Goal: Task Accomplishment & Management: Manage account settings

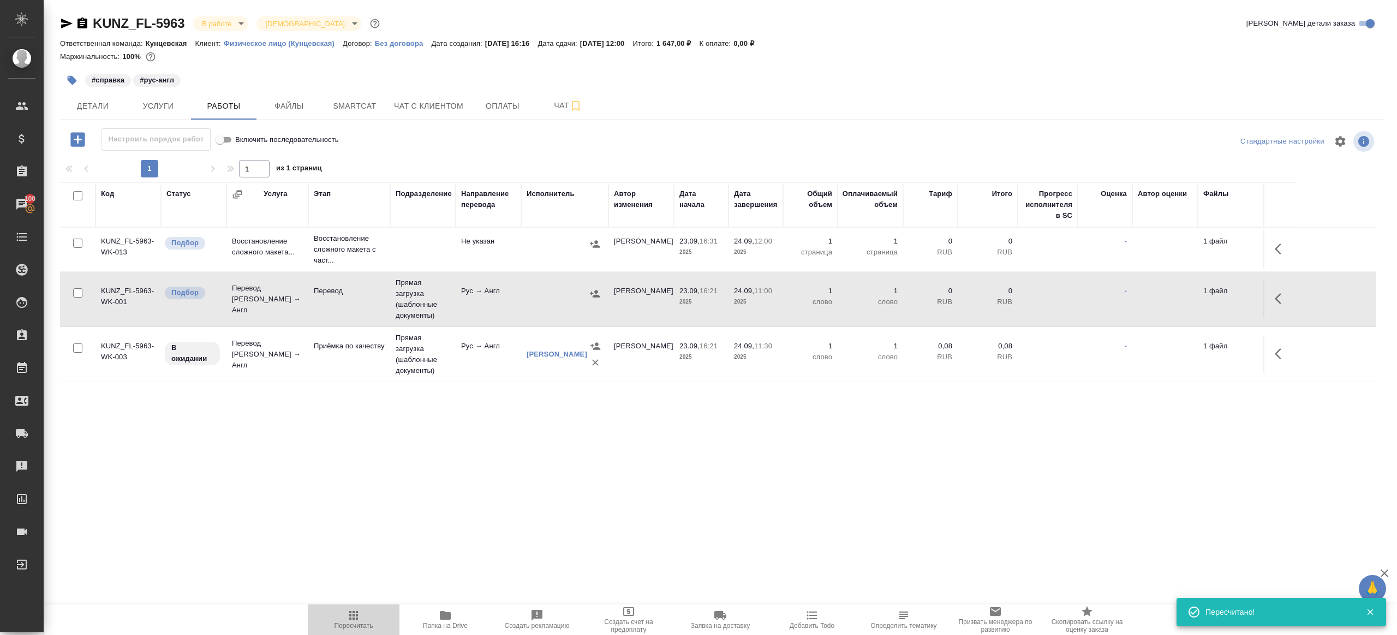
click at [340, 616] on span "Пересчитать" at bounding box center [353, 618] width 79 height 21
click at [340, 615] on span "Пересчитать" at bounding box center [353, 618] width 79 height 21
click at [382, 555] on div ".cls-1 fill:#fff; AWATERA Gazizov Rinat Клиенты Спецификации Заказы 100 Чаты To…" at bounding box center [698, 317] width 1397 height 635
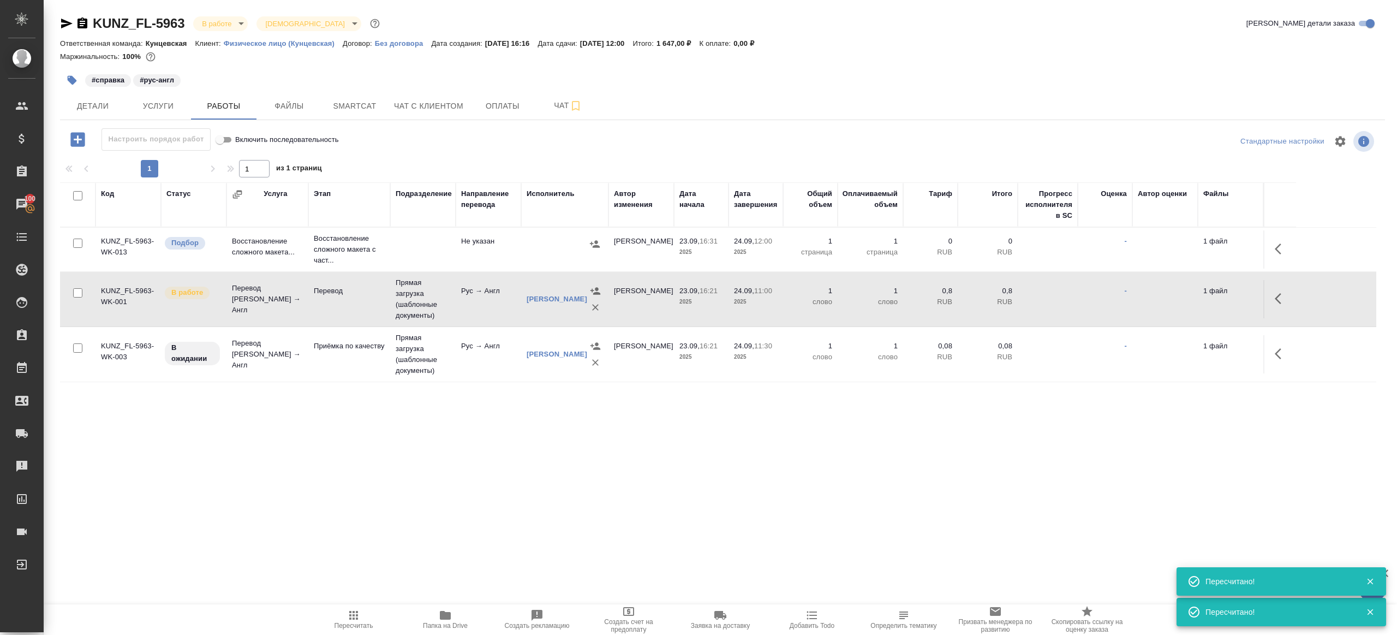
click at [80, 243] on input "checkbox" at bounding box center [77, 242] width 9 height 9
checkbox input "true"
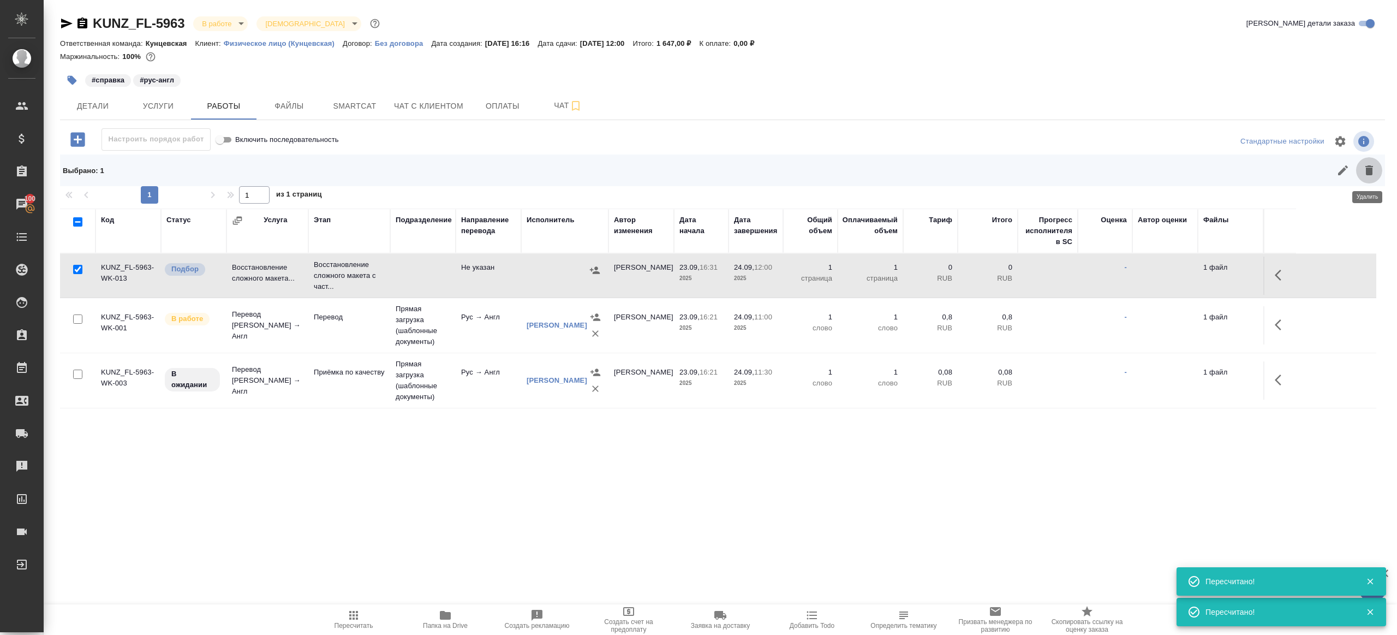
drag, startPoint x: 1366, startPoint y: 170, endPoint x: 1356, endPoint y: 177, distance: 12.0
click at [1366, 170] on icon "button" at bounding box center [1369, 170] width 8 height 10
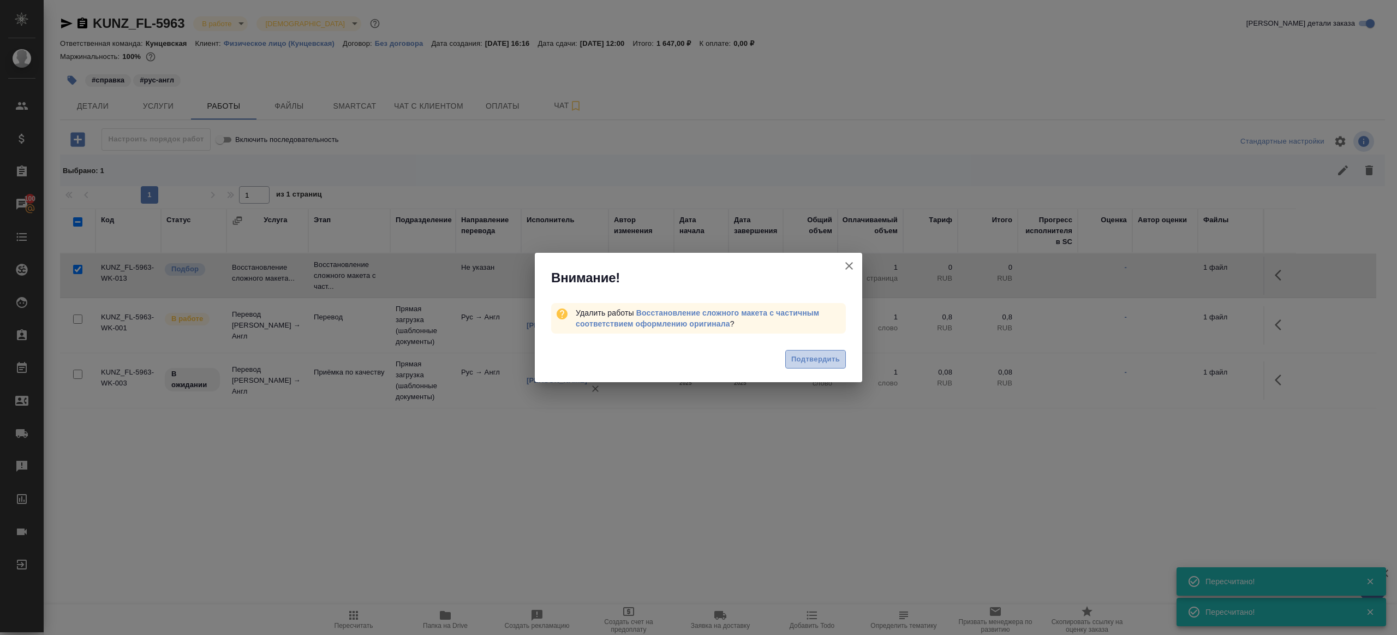
click at [828, 351] on button "Подтвердить" at bounding box center [815, 359] width 61 height 19
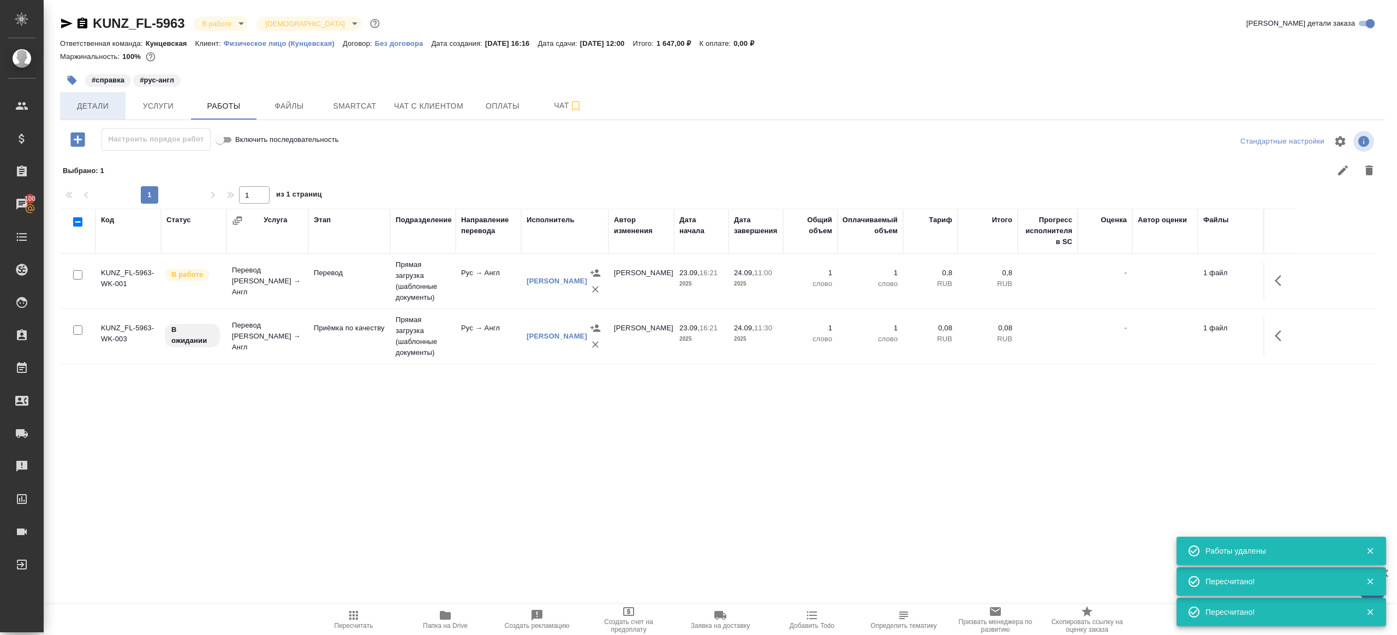
click at [92, 116] on button "Детали" at bounding box center [92, 105] width 65 height 27
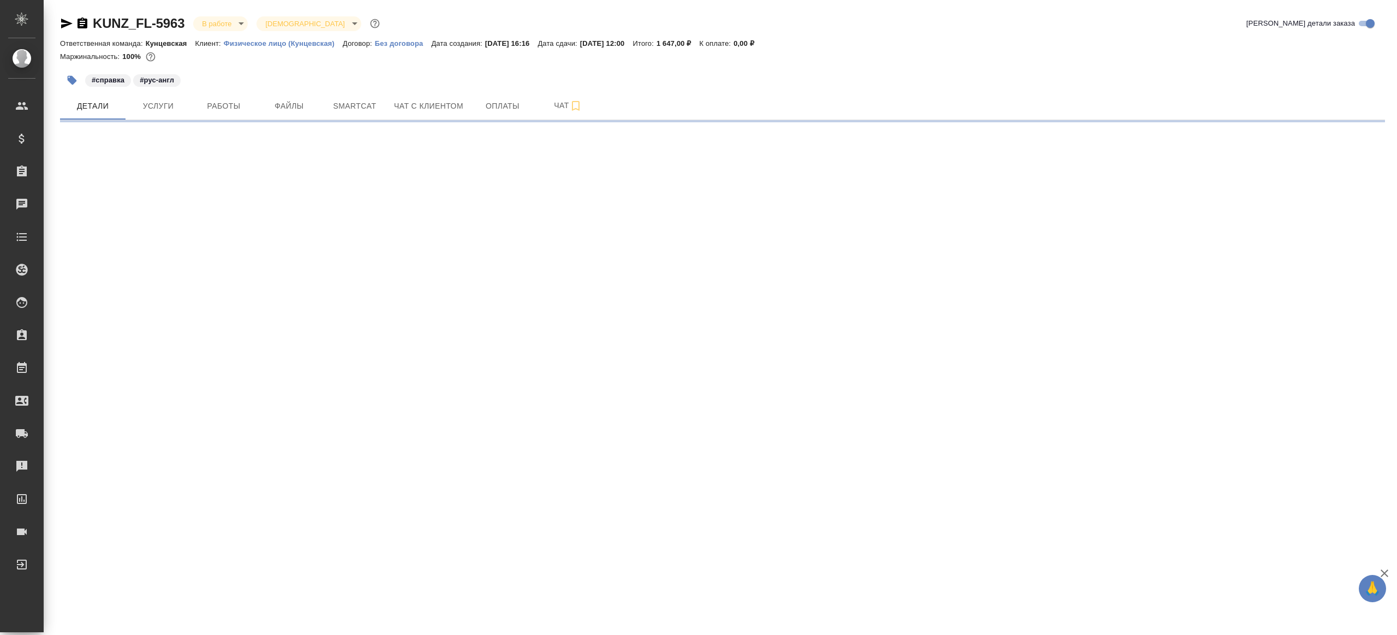
select select "RU"
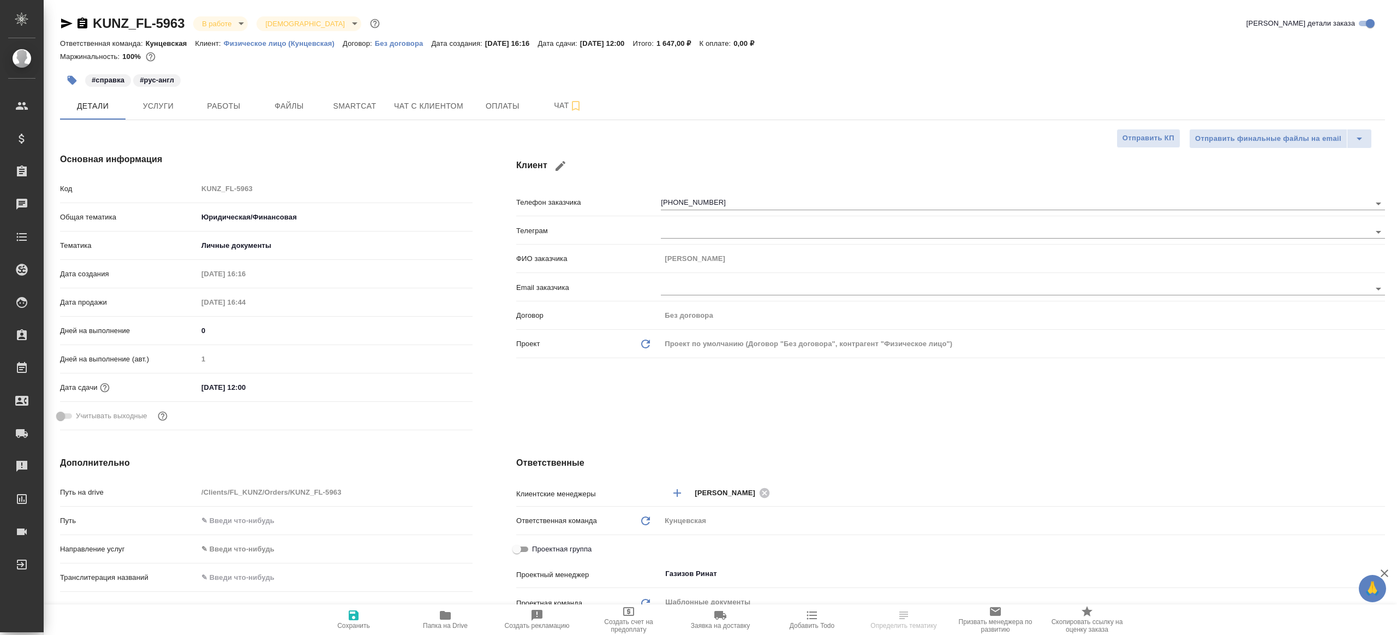
type textarea "x"
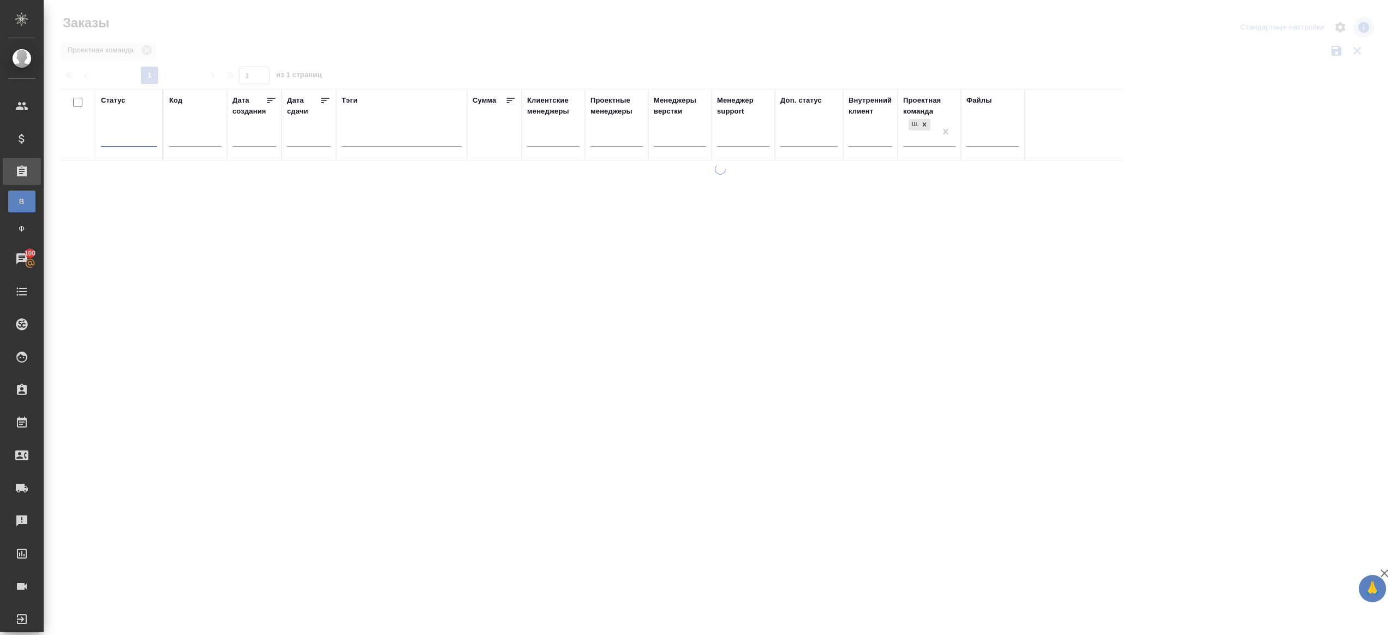
click at [350, 55] on div at bounding box center [720, 244] width 1353 height 488
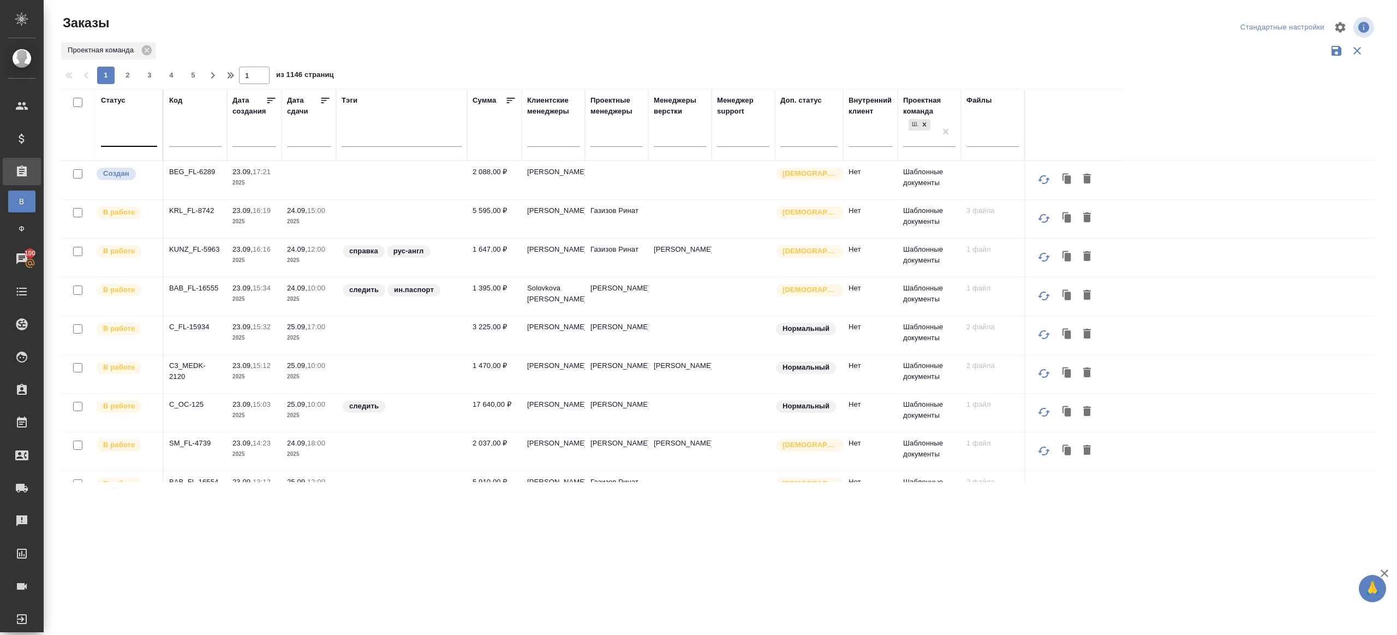
click at [151, 132] on div at bounding box center [129, 136] width 56 height 16
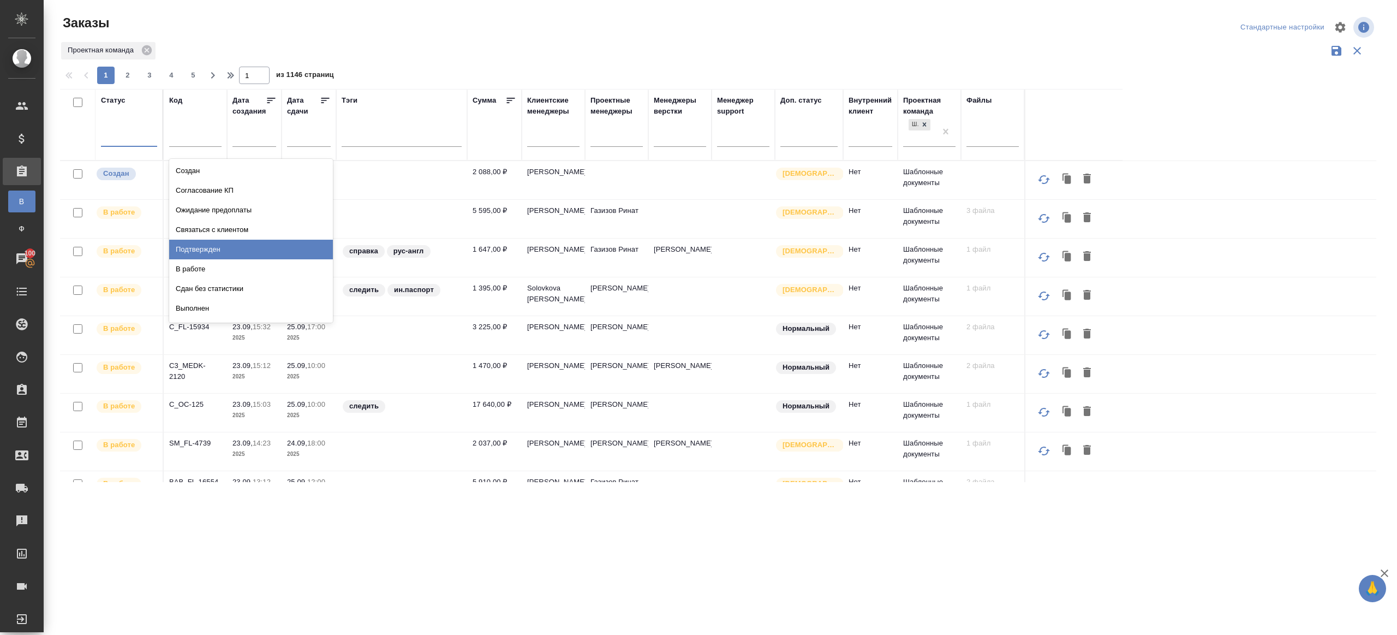
click at [215, 244] on div "Подтвержден" at bounding box center [251, 250] width 164 height 20
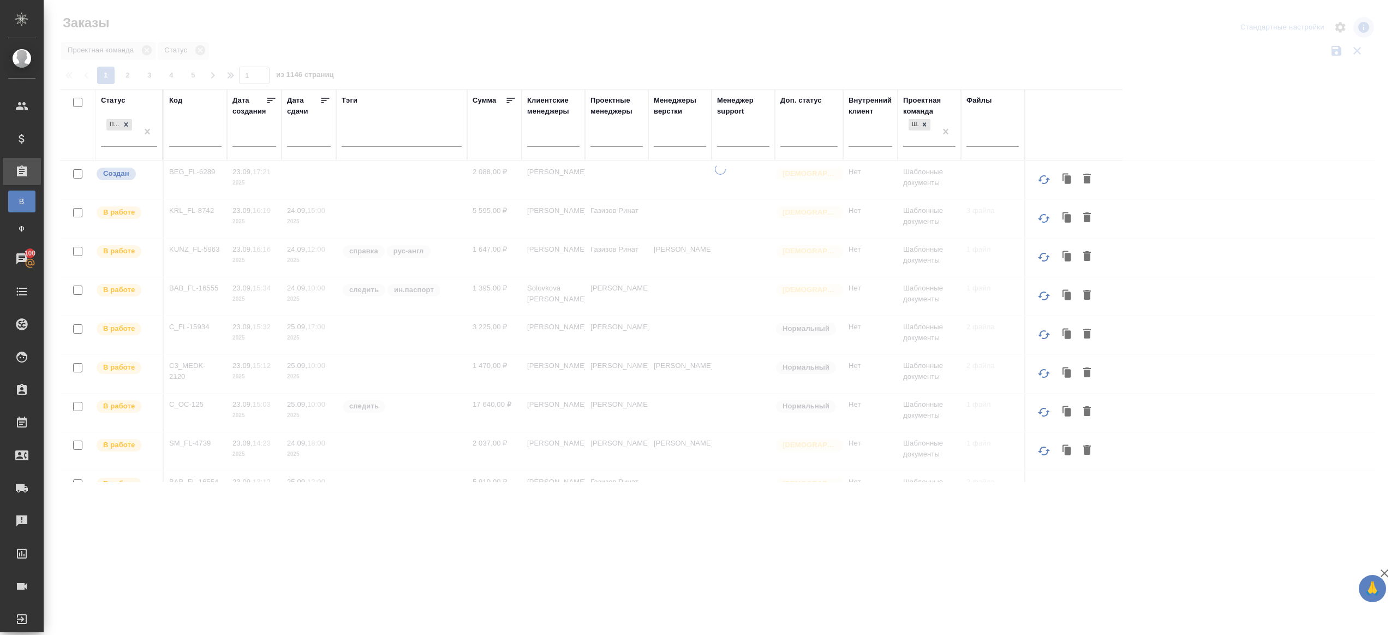
click at [431, 23] on div at bounding box center [720, 244] width 1353 height 488
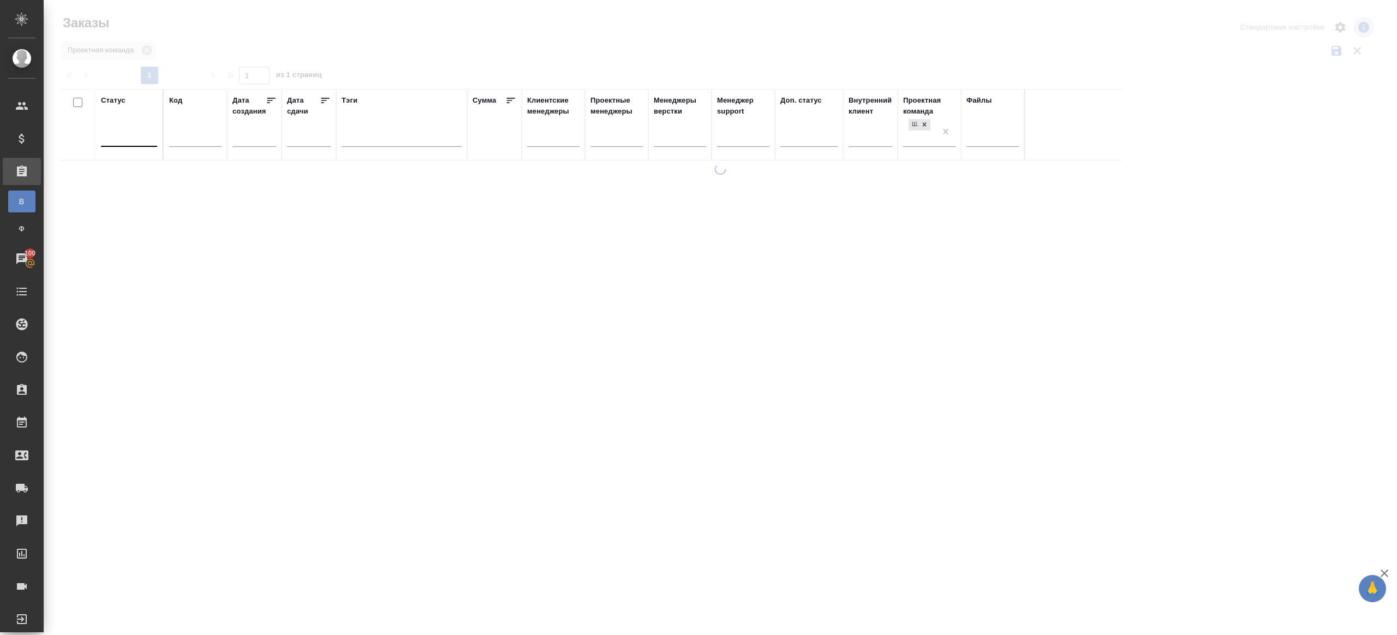
click at [392, 67] on div at bounding box center [720, 244] width 1353 height 488
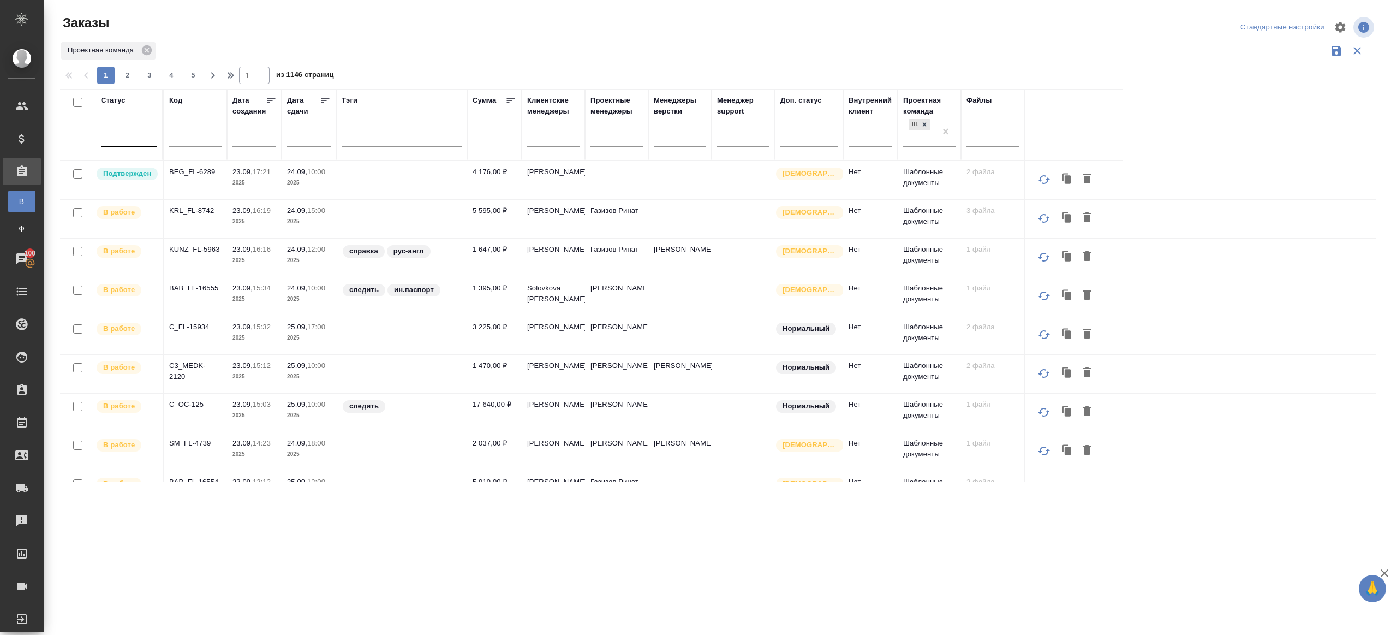
click at [133, 127] on div at bounding box center [129, 136] width 56 height 21
click at [199, 238] on div "Связаться с клиентом" at bounding box center [251, 230] width 164 height 20
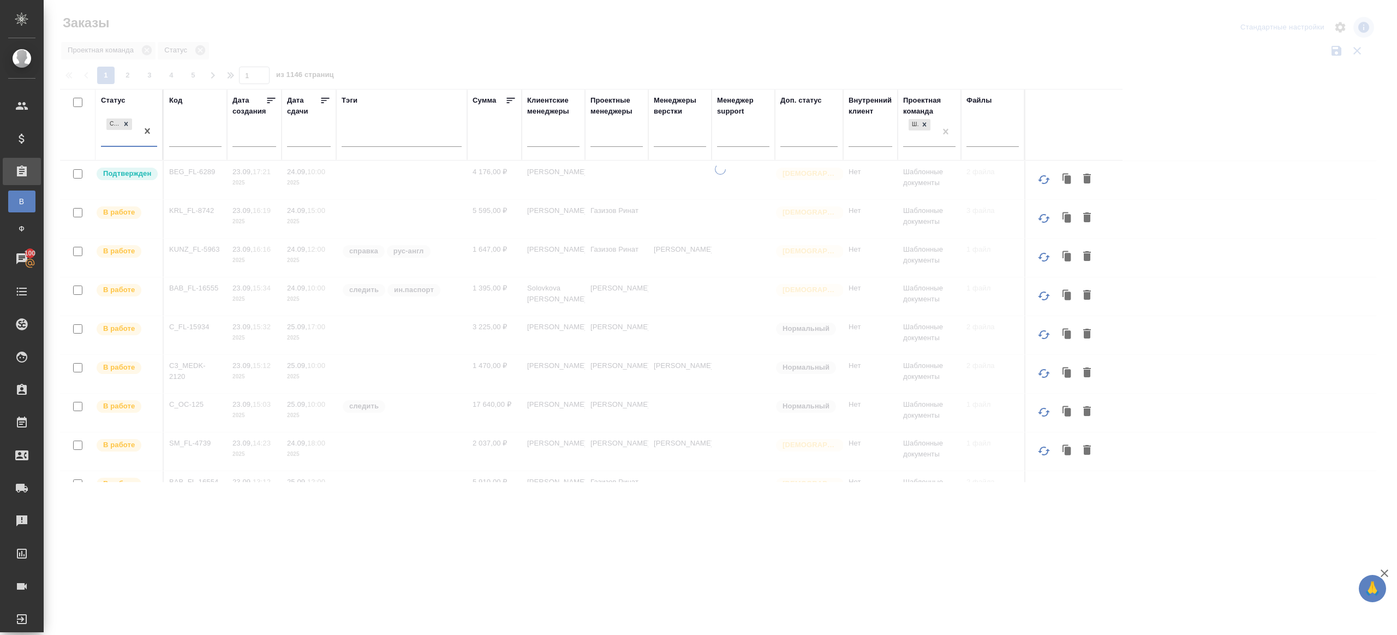
click at [119, 136] on div "Связаться с клиентом" at bounding box center [119, 130] width 37 height 29
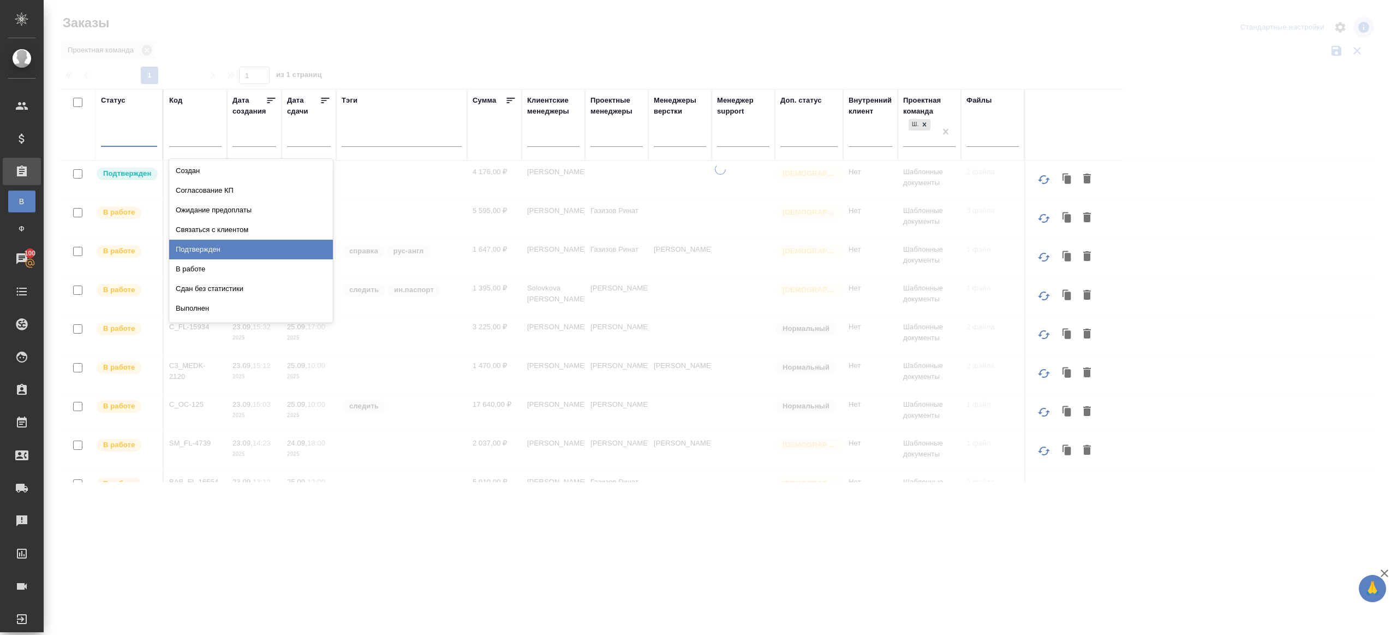
click at [199, 254] on div "Подтвержден" at bounding box center [251, 250] width 164 height 20
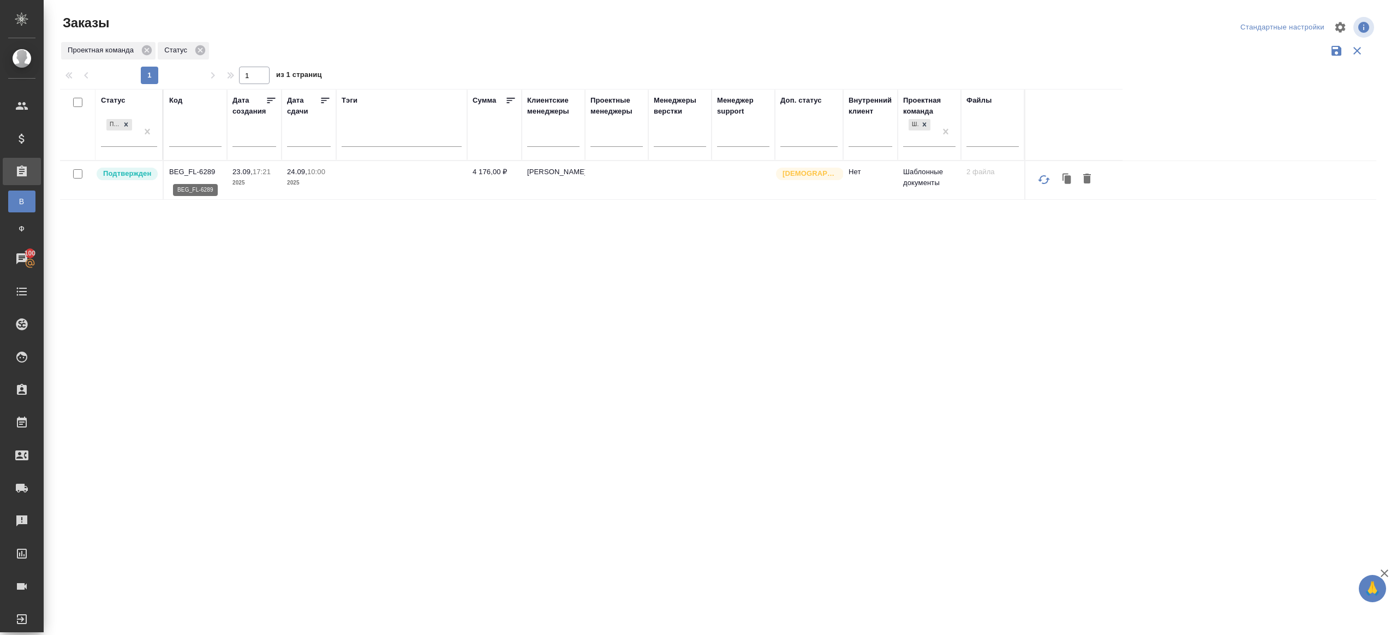
click at [179, 169] on p "BEG_FL-6289" at bounding box center [195, 171] width 52 height 11
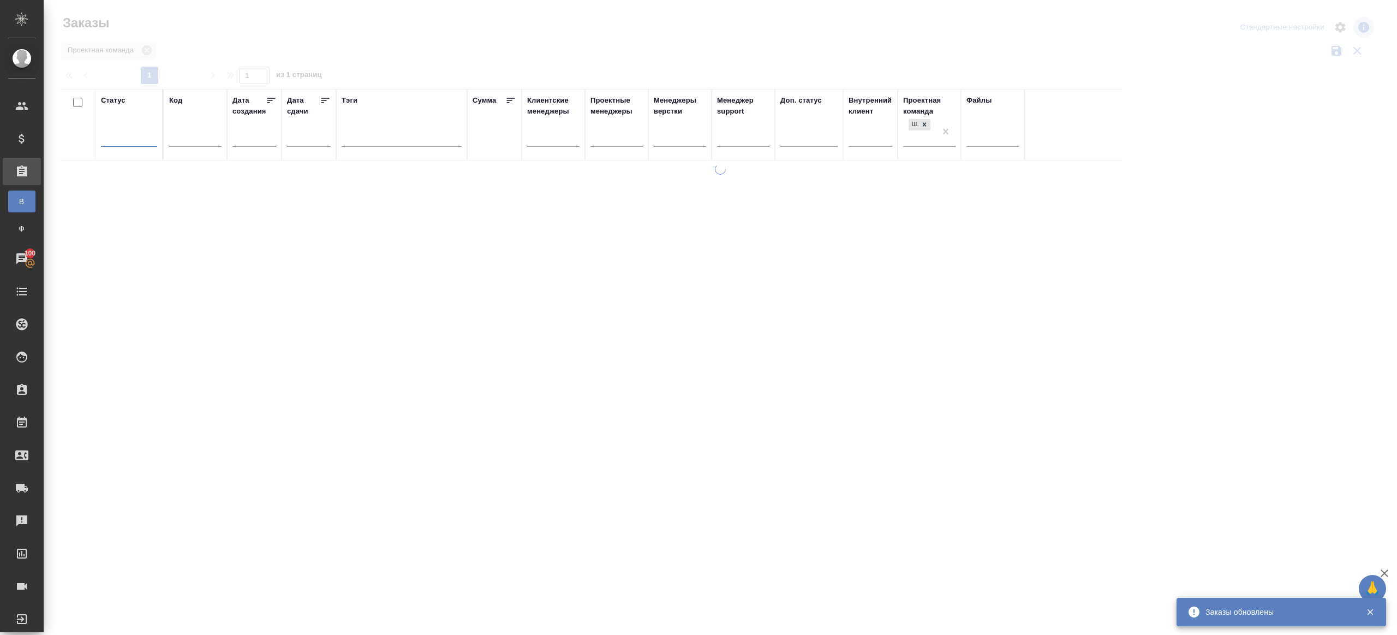
click at [369, 67] on div at bounding box center [720, 244] width 1353 height 488
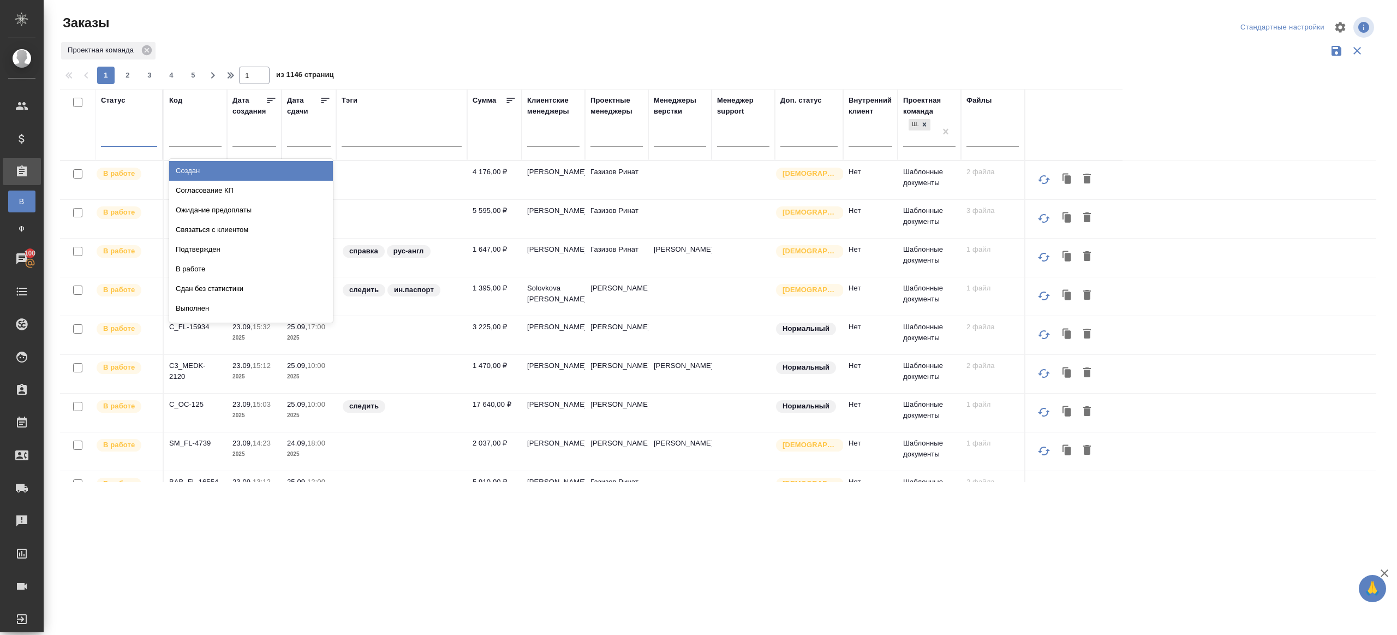
click at [134, 135] on div at bounding box center [129, 136] width 56 height 16
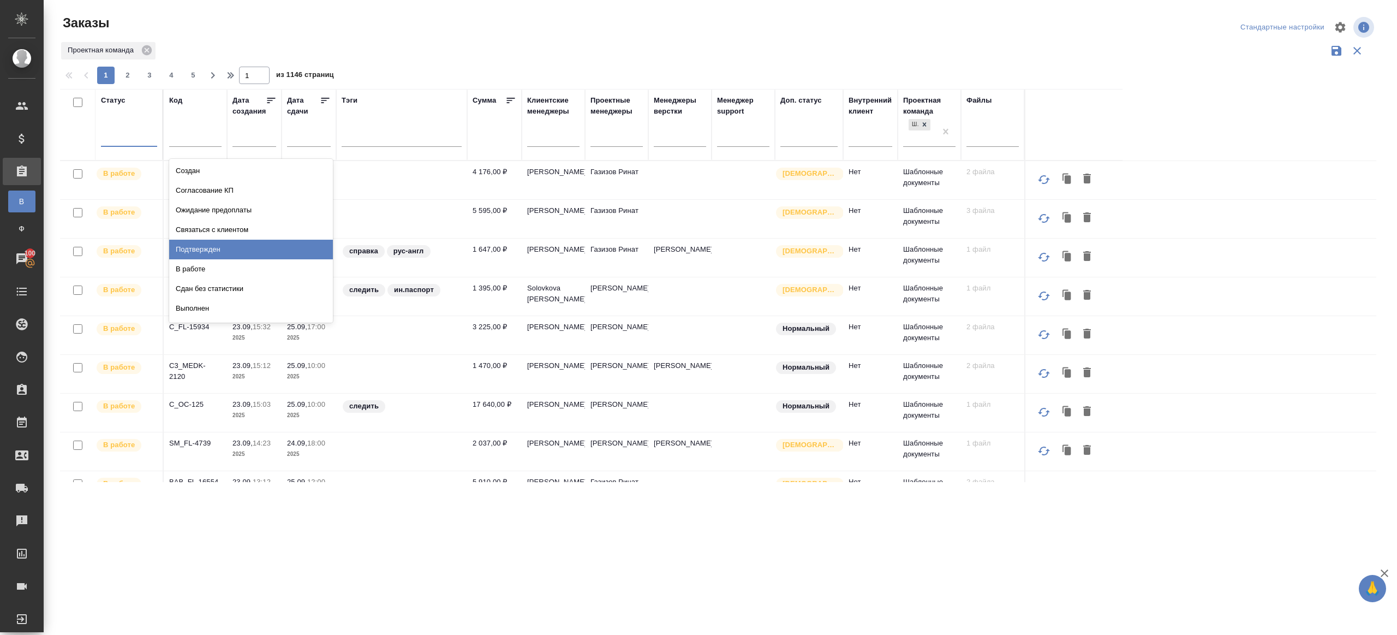
click at [205, 249] on div "Подтвержден" at bounding box center [251, 250] width 164 height 20
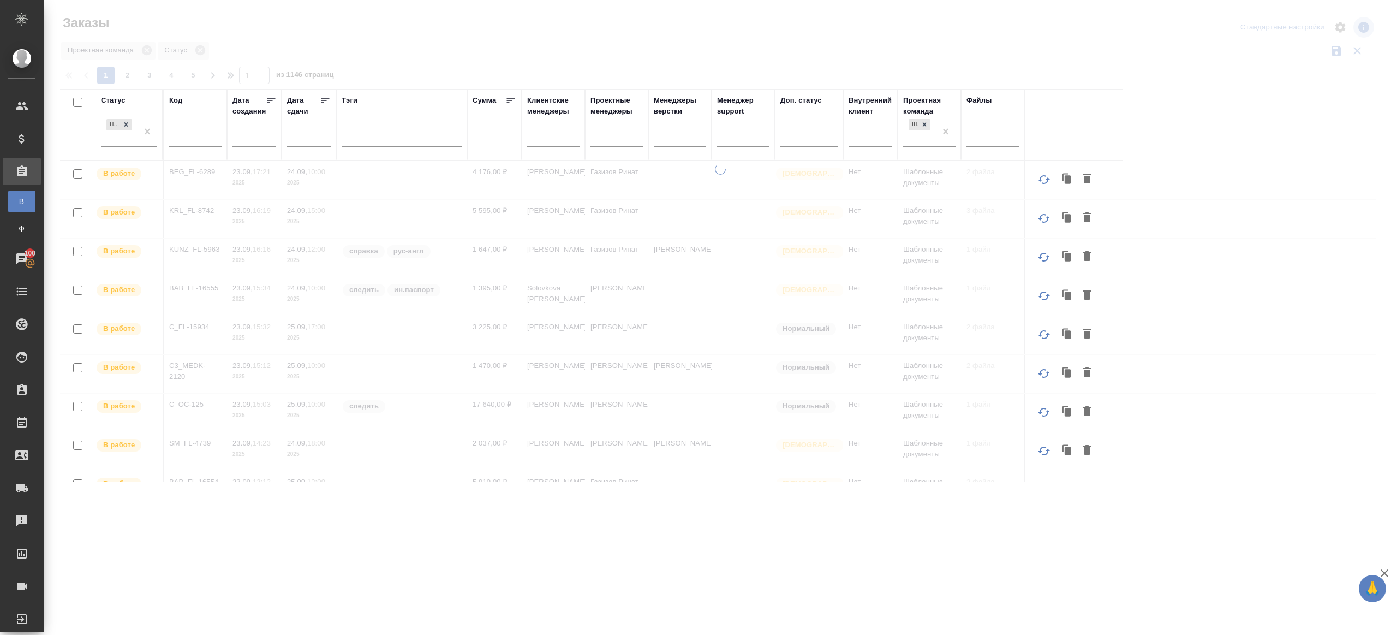
click at [381, 38] on div at bounding box center [720, 244] width 1353 height 488
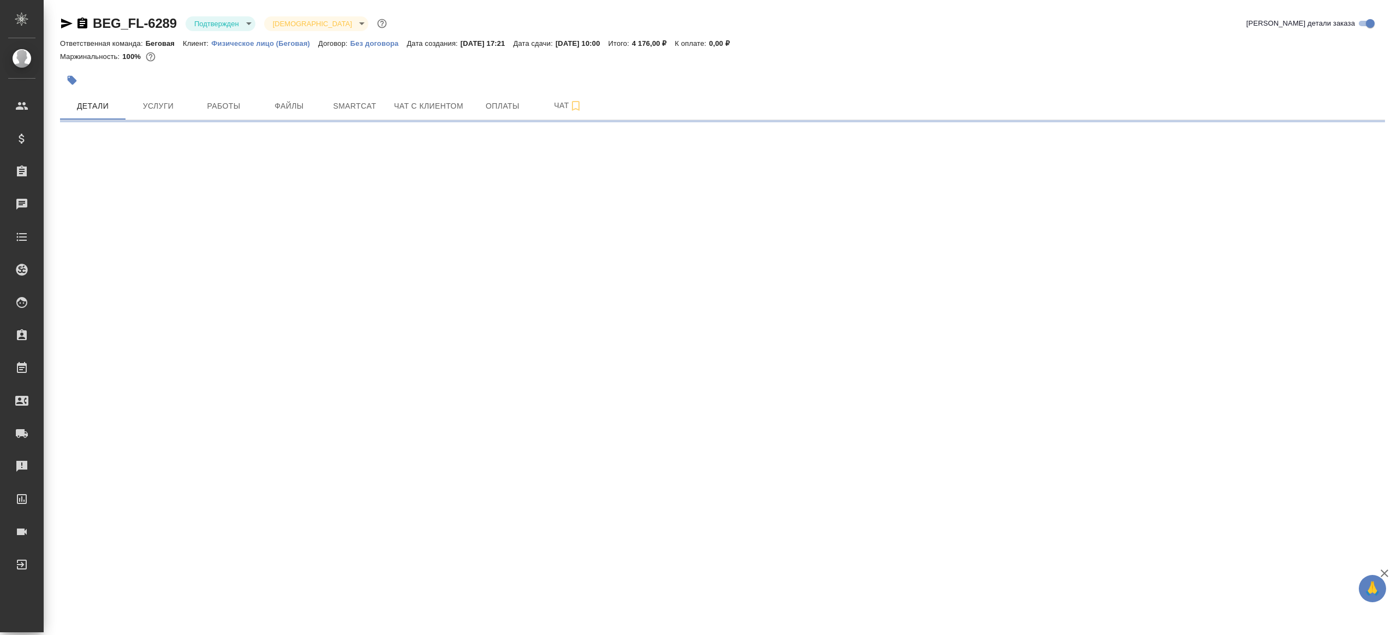
click at [200, 26] on body "🙏 .cls-1 fill:#fff; AWATERA Gazizov Rinat Клиенты Спецификации Заказы Чаты Todo…" at bounding box center [698, 317] width 1397 height 635
click at [228, 122] on li "В работе" at bounding box center [236, 115] width 100 height 19
select select "RU"
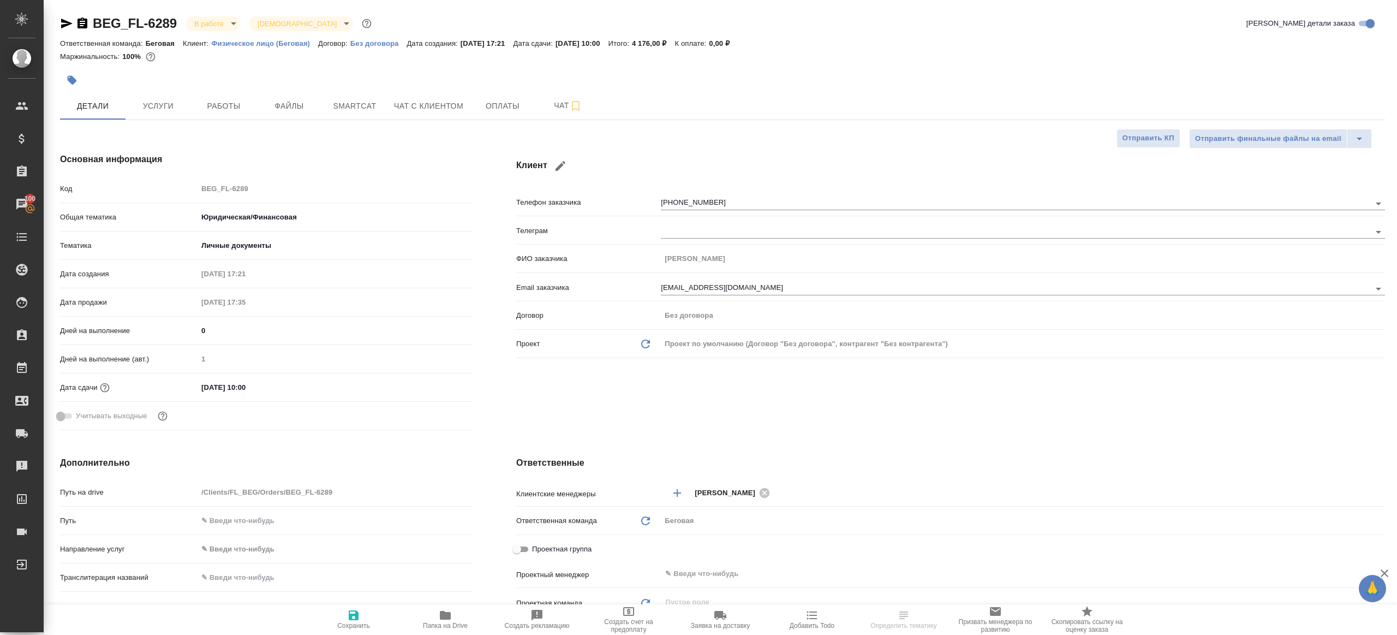
type textarea "x"
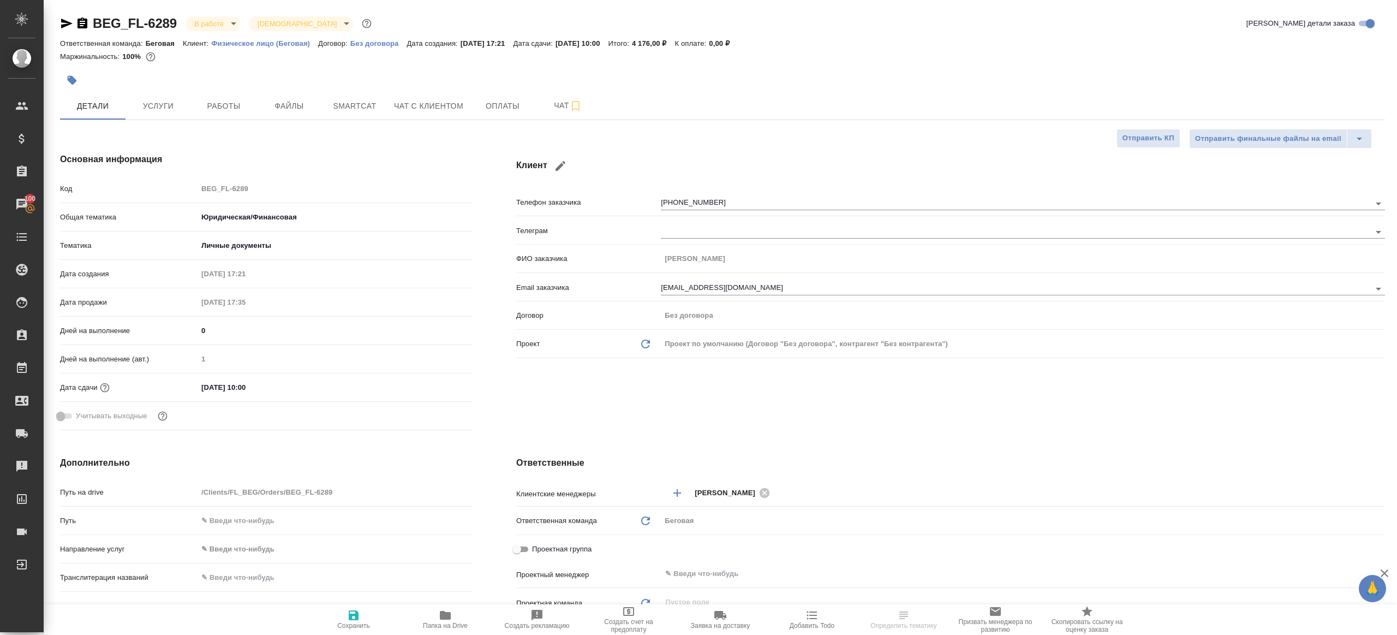
type textarea "x"
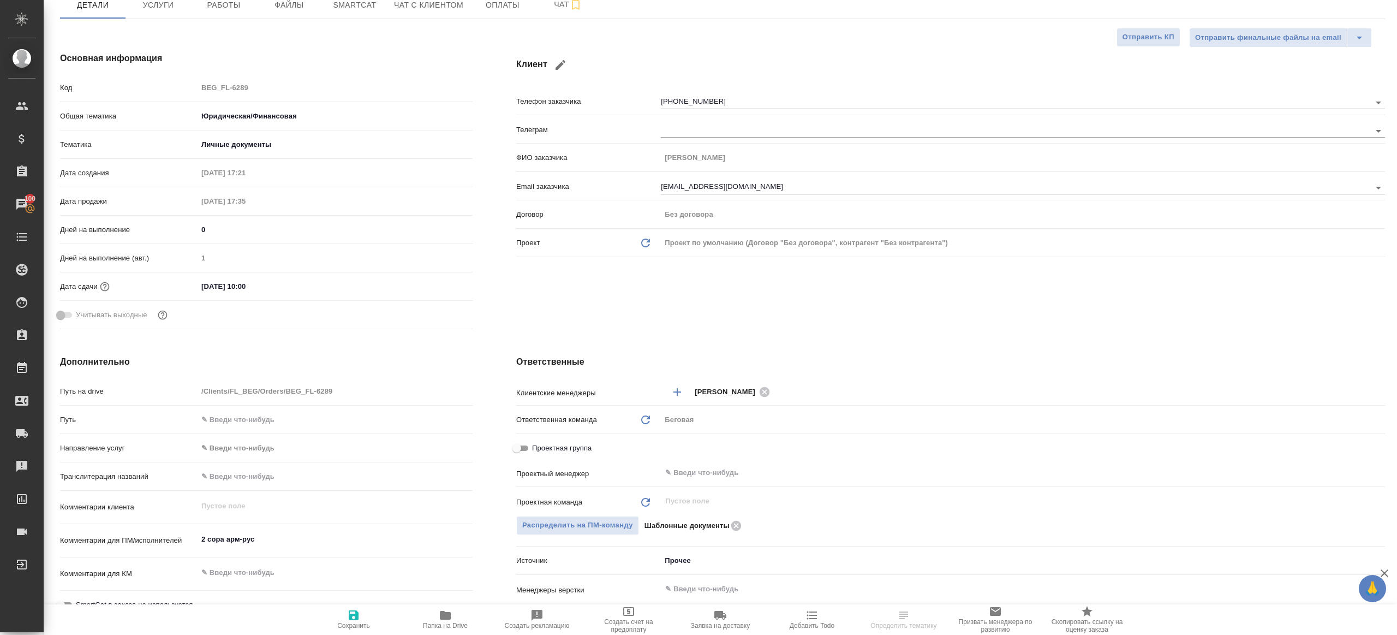
scroll to position [231, 0]
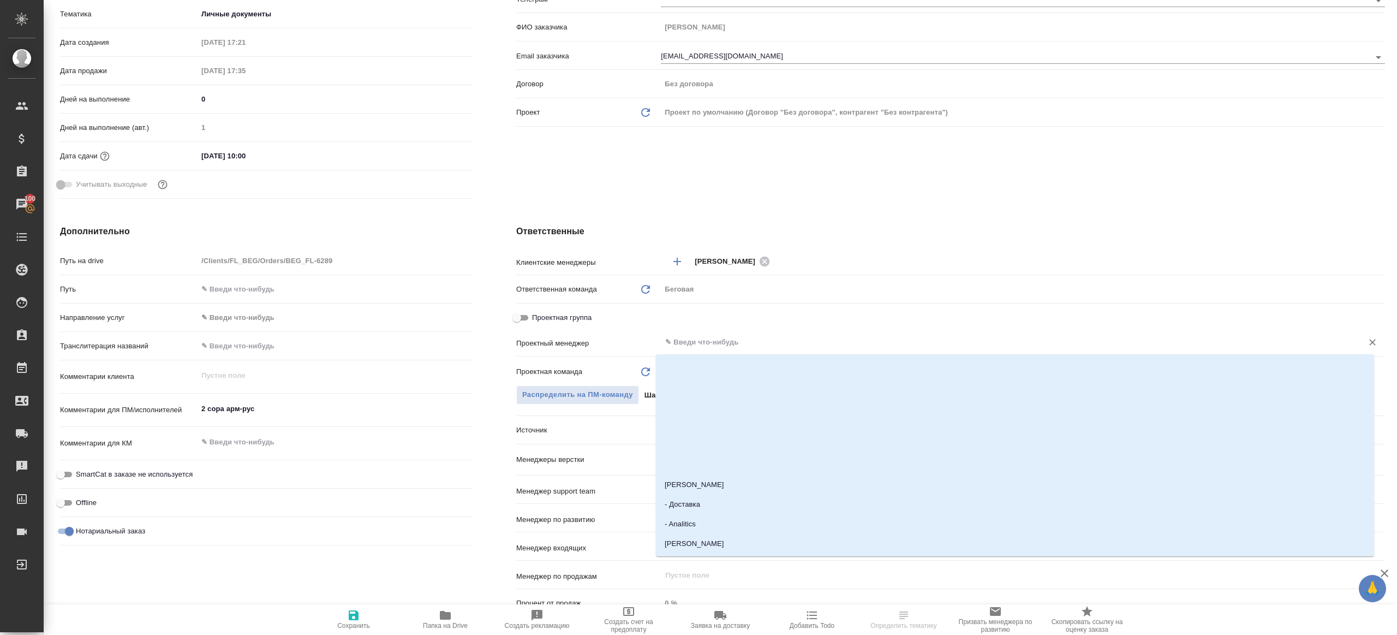
click at [690, 347] on input "text" at bounding box center [1004, 342] width 681 height 13
type input "ринат"
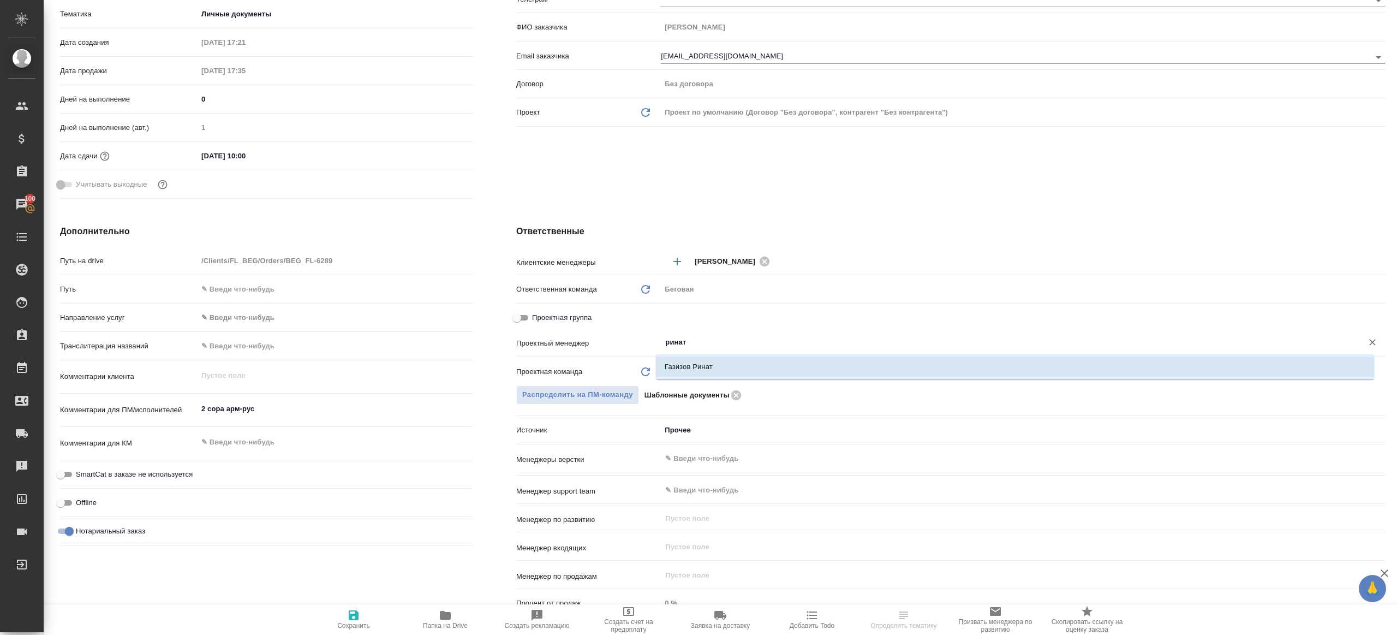
click at [691, 368] on li "Газизов Ринат" at bounding box center [1015, 367] width 718 height 20
type textarea "x"
type input "Газизов Ринат"
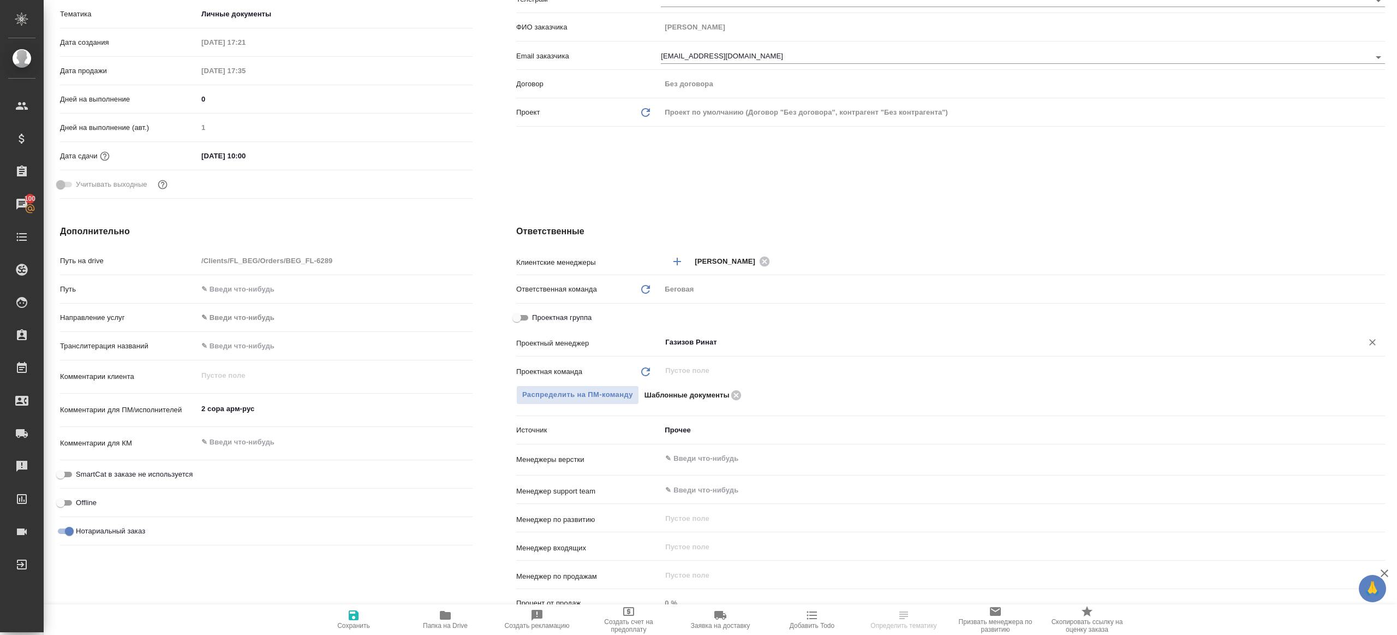
click at [363, 607] on div ".cls-1 fill:#fff; AWATERA Gazizov Rinat Клиенты Спецификации Заказы 100 Чаты To…" at bounding box center [698, 317] width 1397 height 635
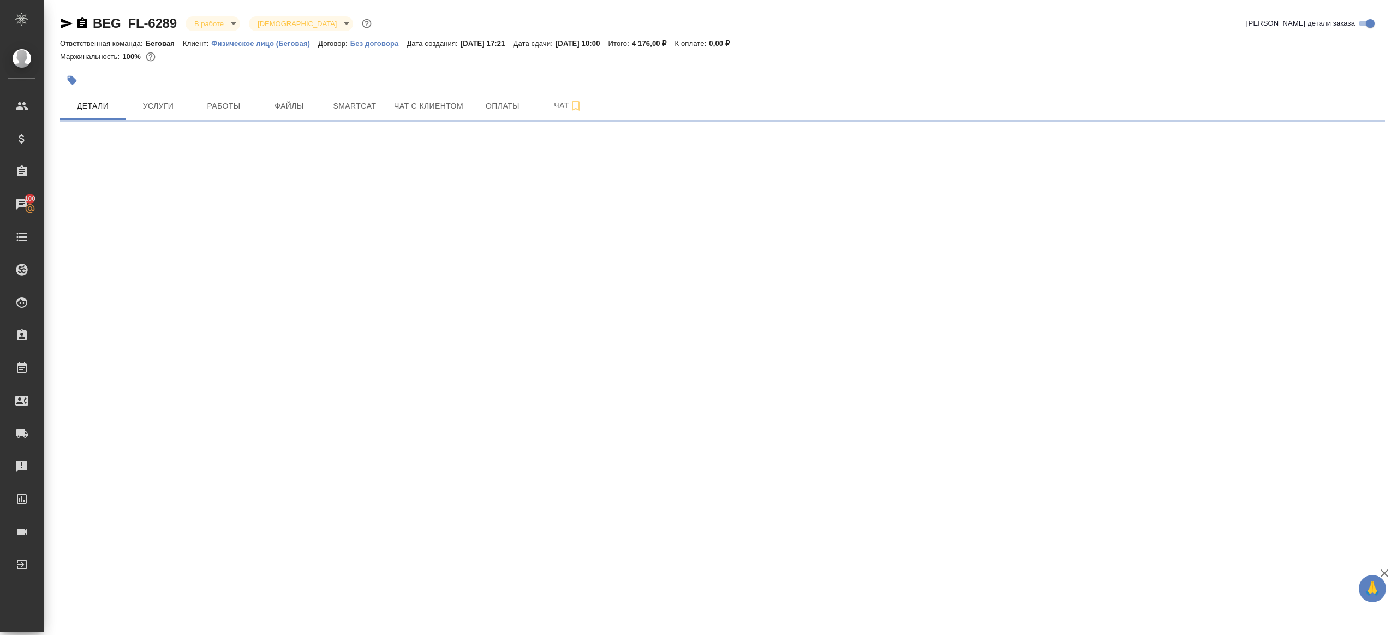
scroll to position [0, 0]
select select "RU"
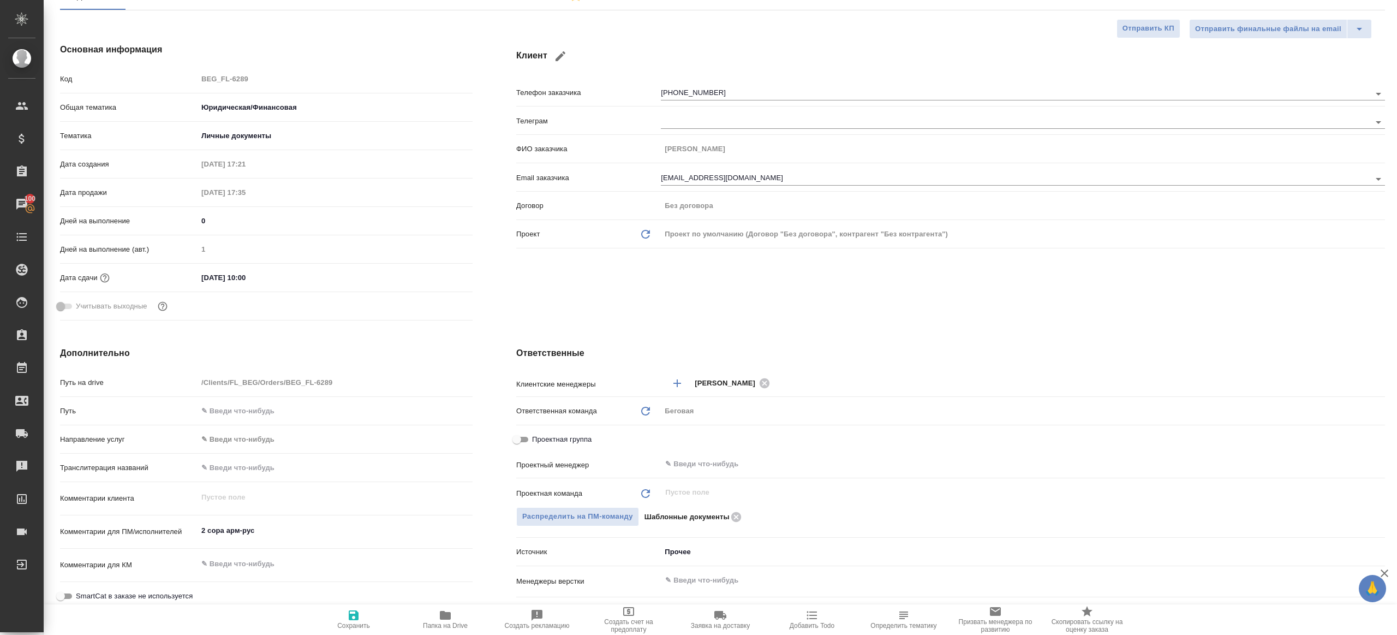
scroll to position [188, 0]
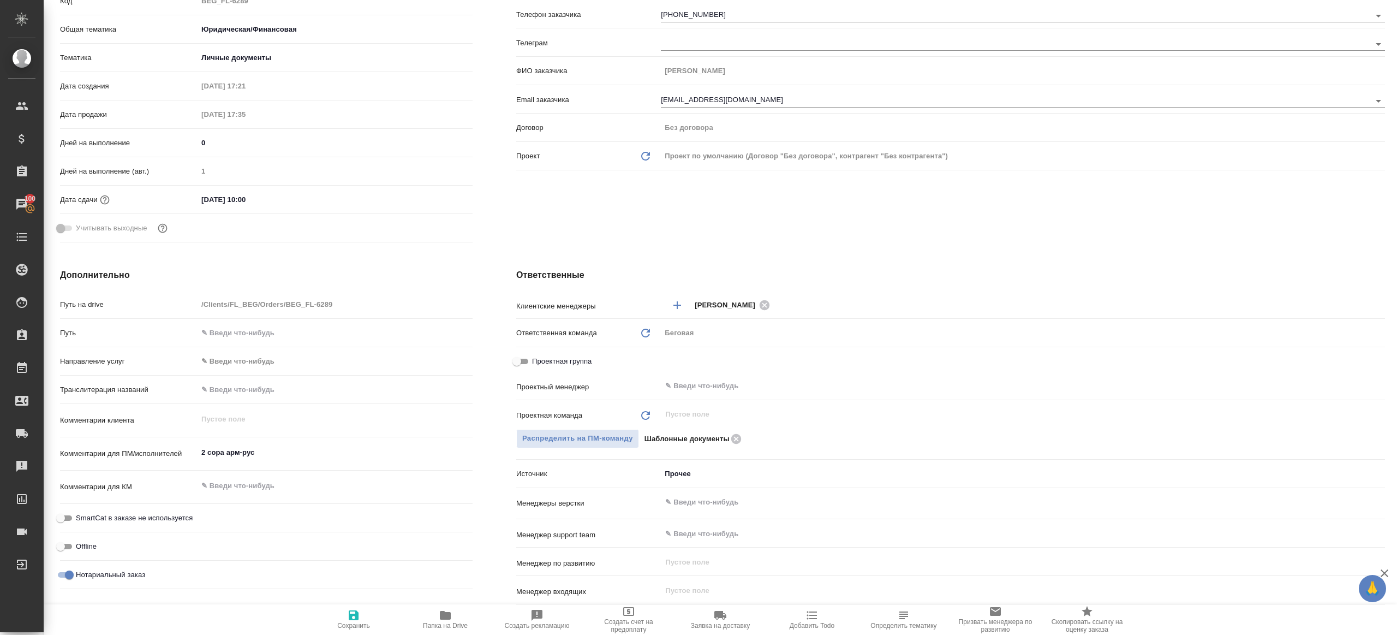
type textarea "x"
click at [754, 399] on hr at bounding box center [950, 399] width 869 height 1
click at [747, 387] on input "text" at bounding box center [1004, 385] width 681 height 13
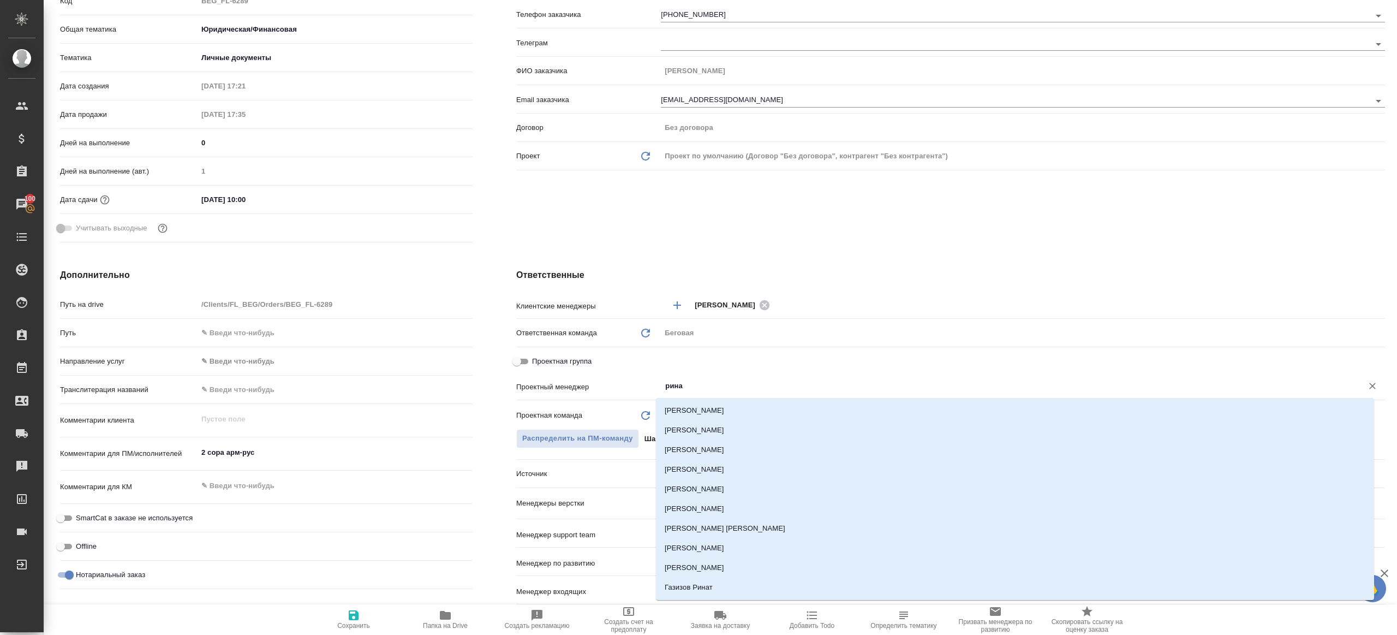
type input "ринат"
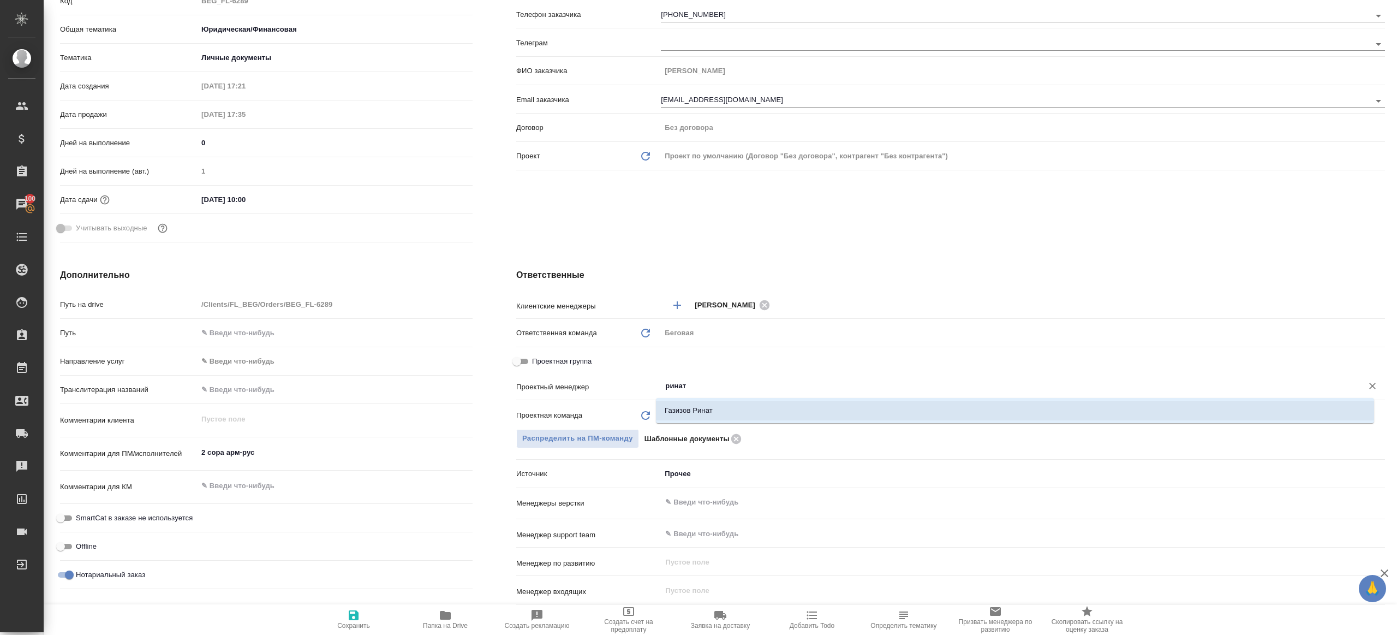
click at [710, 408] on li "Газизов Ринат" at bounding box center [1015, 410] width 718 height 20
type textarea "x"
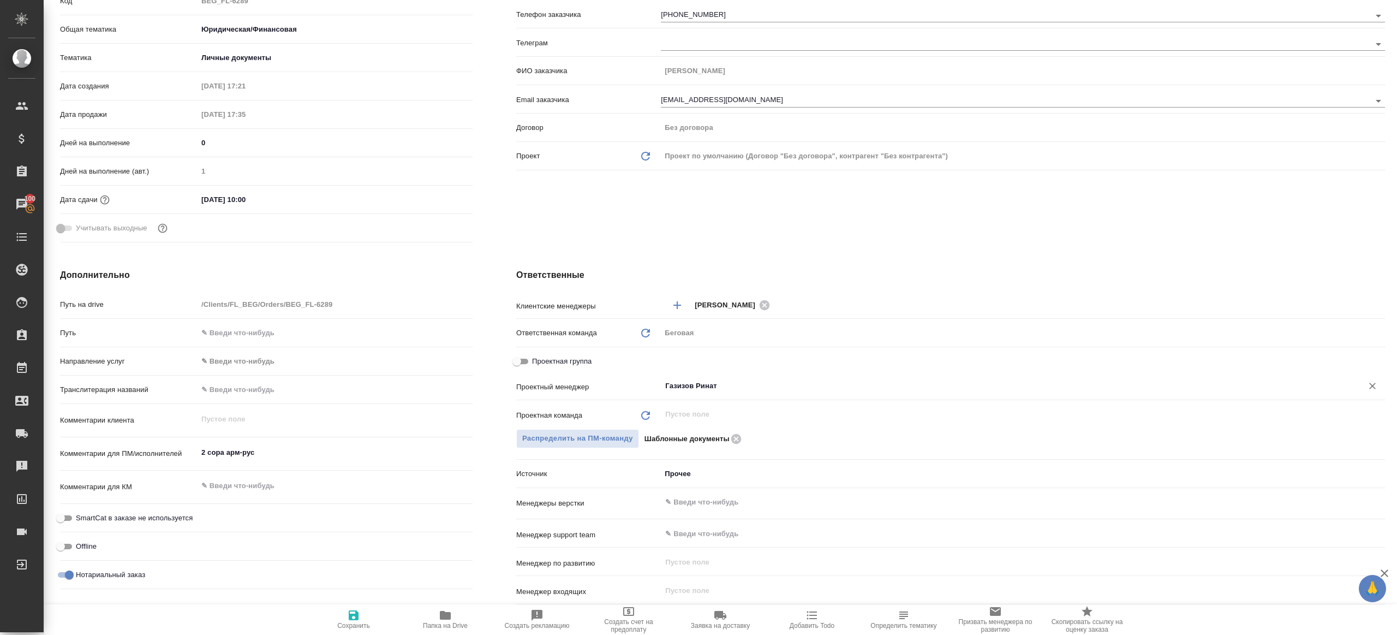
type input "Газизов Ринат"
click at [349, 626] on span "Сохранить" at bounding box center [353, 625] width 33 height 8
type textarea "x"
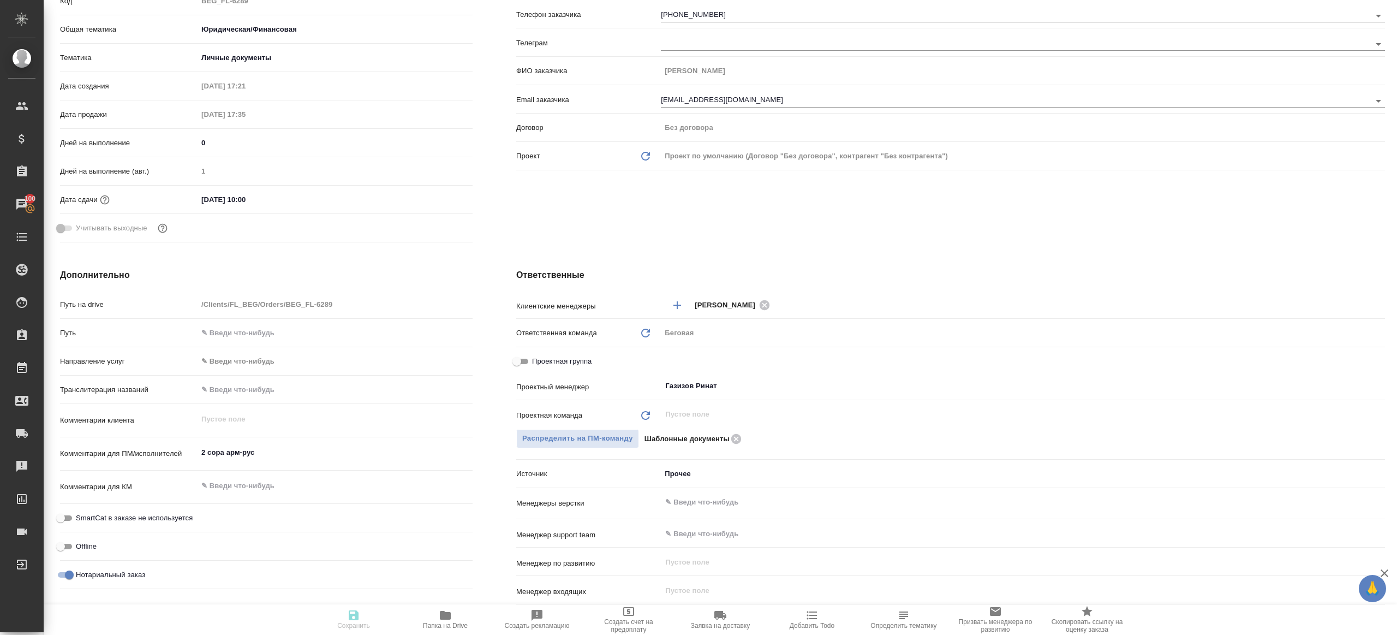
type textarea "x"
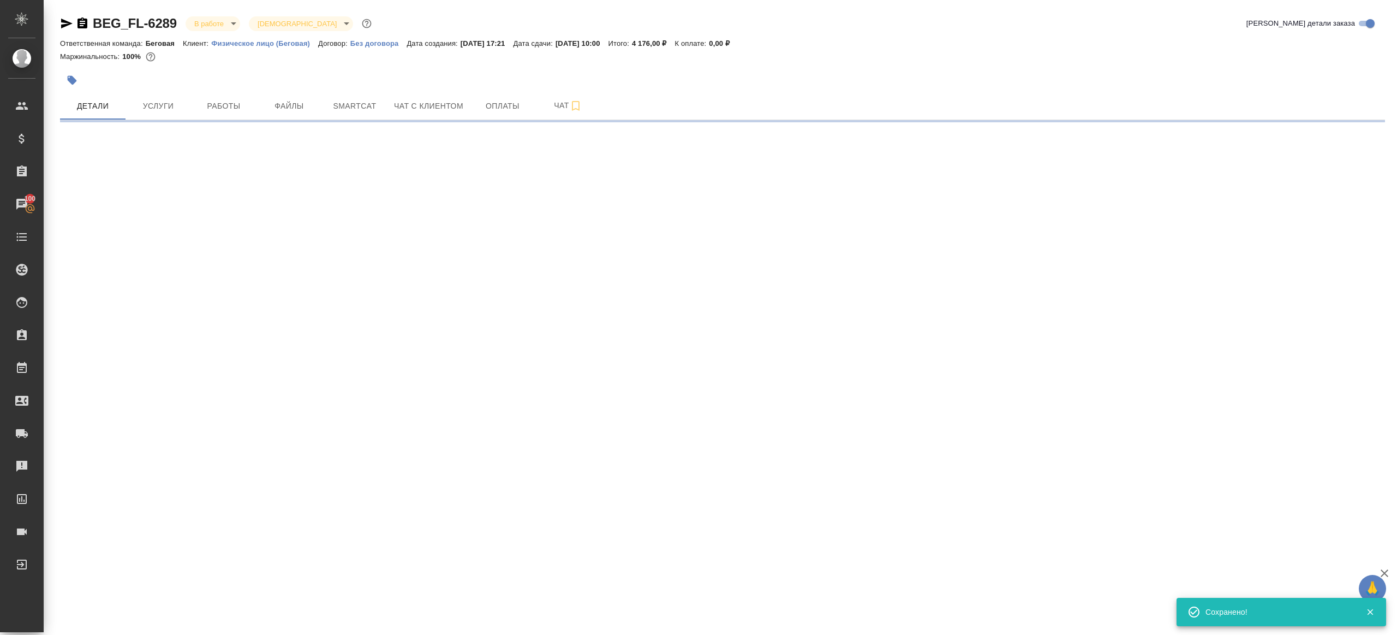
select select "RU"
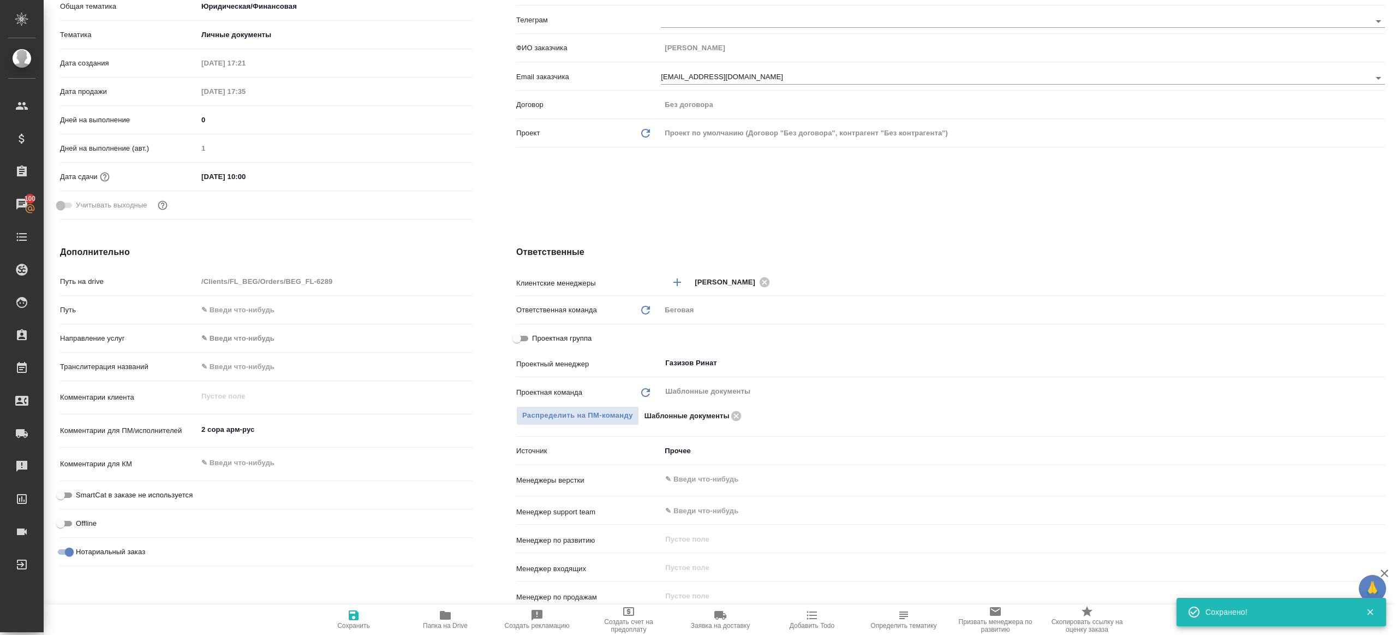
type textarea "x"
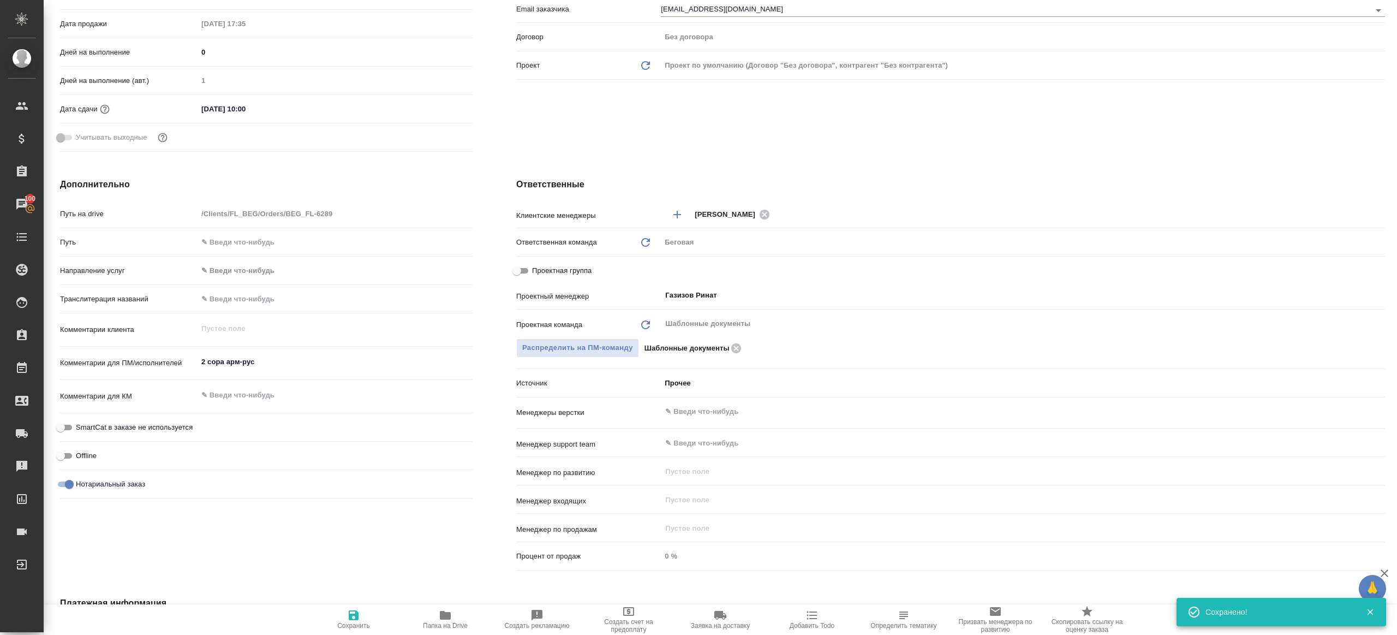
scroll to position [320, 0]
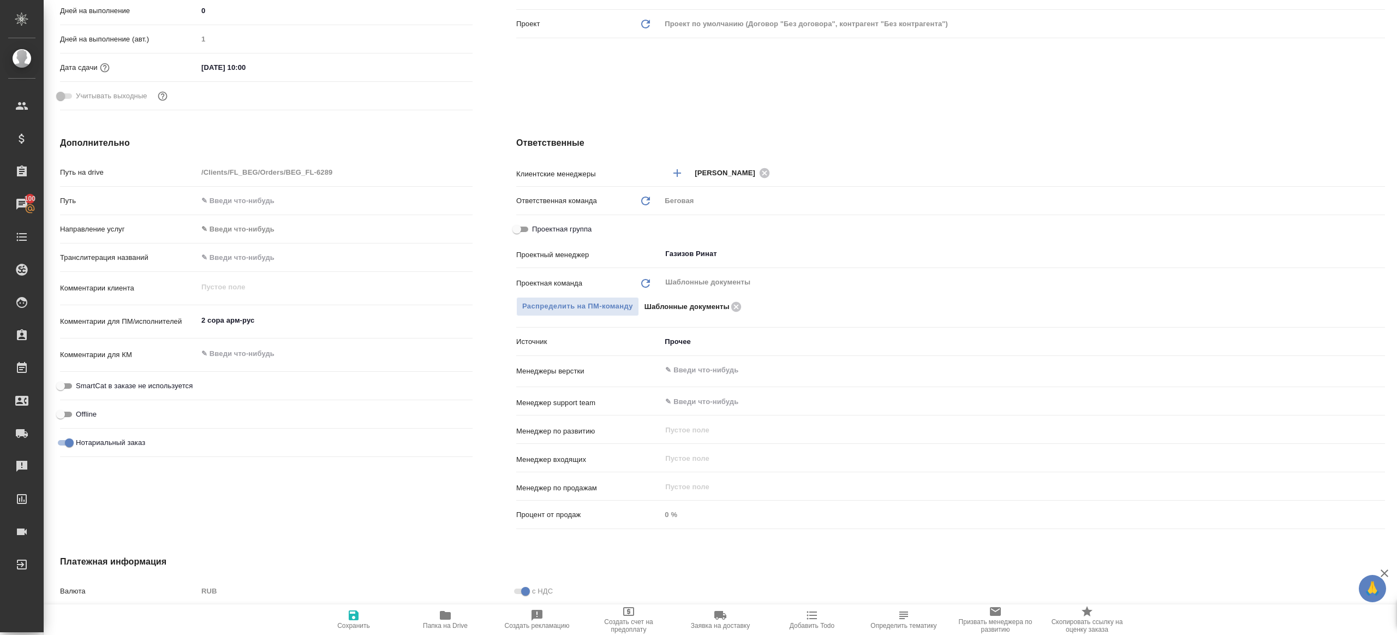
click at [440, 613] on icon "button" at bounding box center [445, 615] width 11 height 9
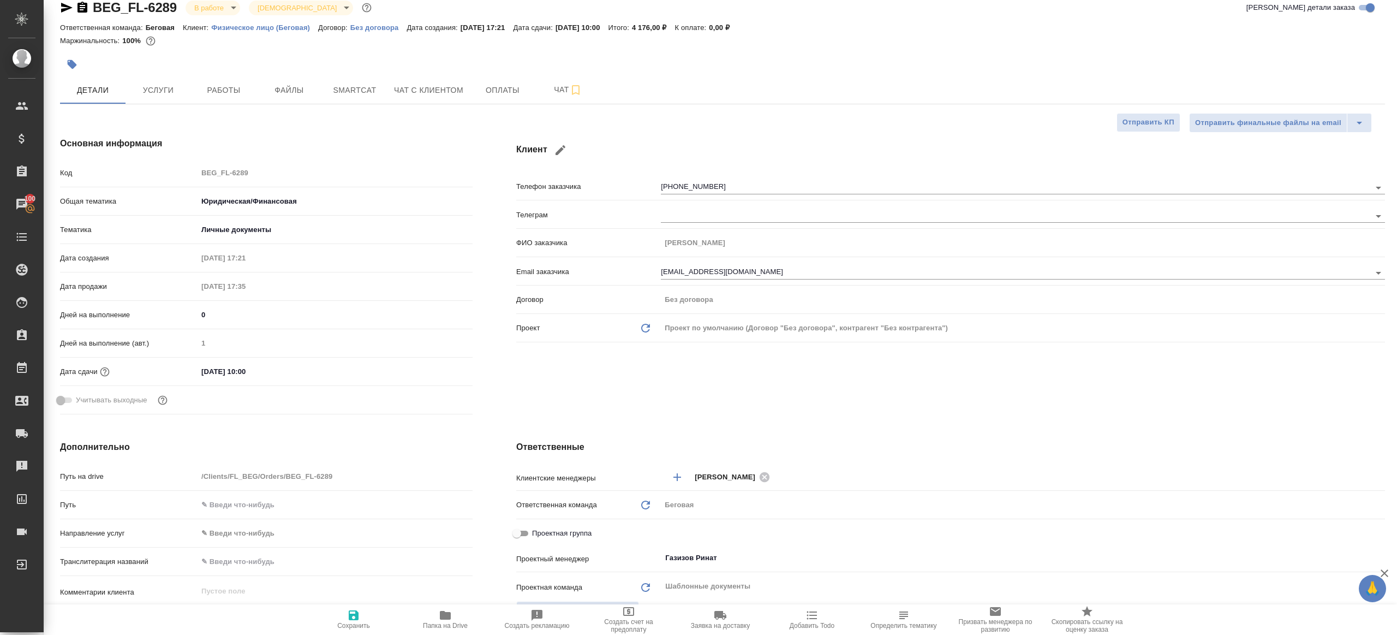
scroll to position [0, 0]
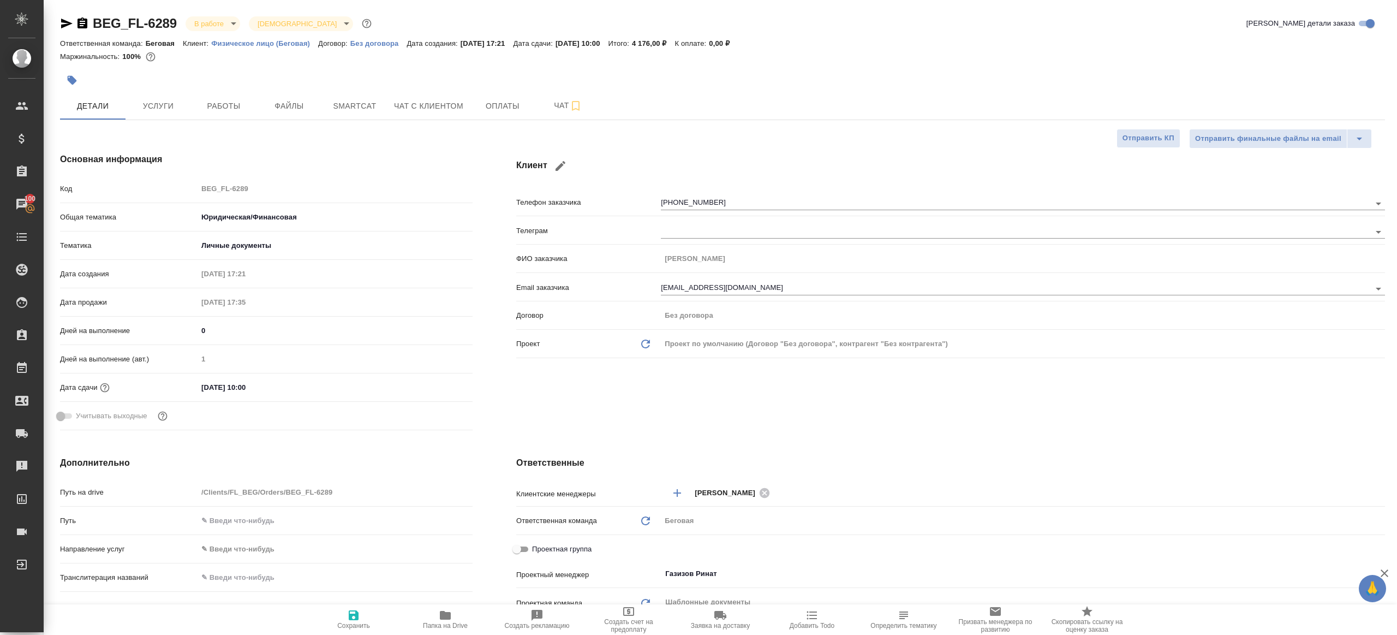
type textarea "x"
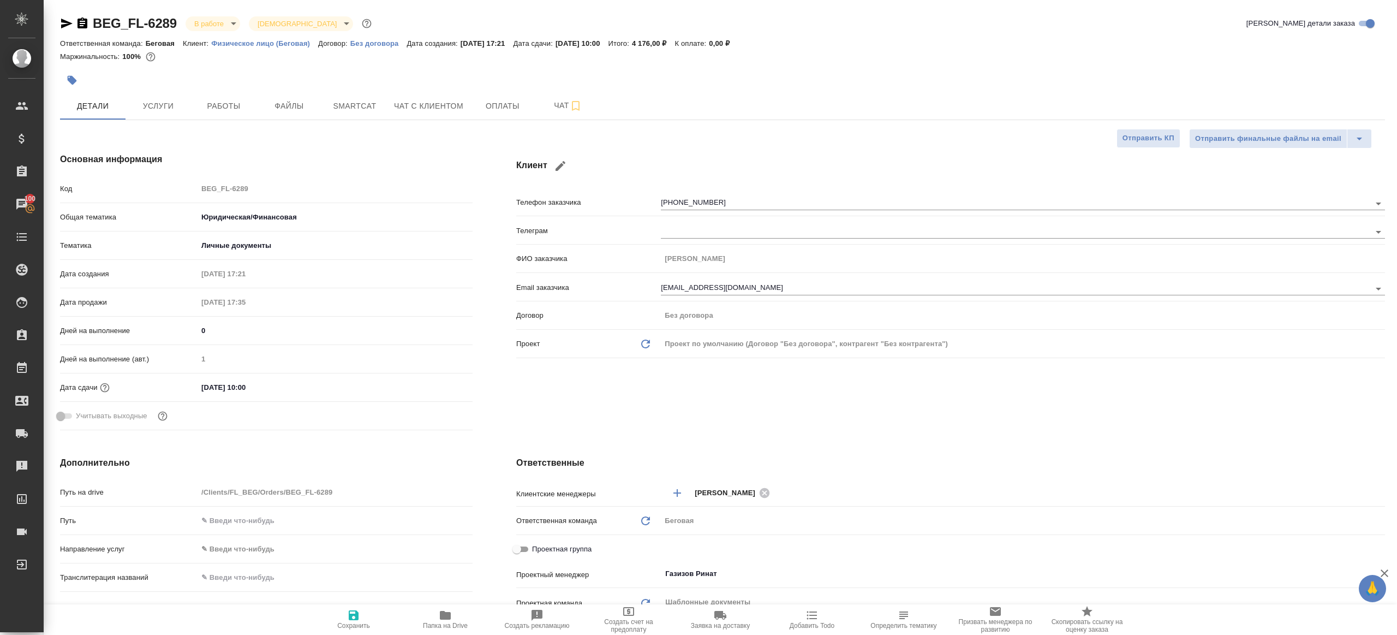
type textarea "x"
click at [234, 97] on button "Работы" at bounding box center [223, 105] width 65 height 27
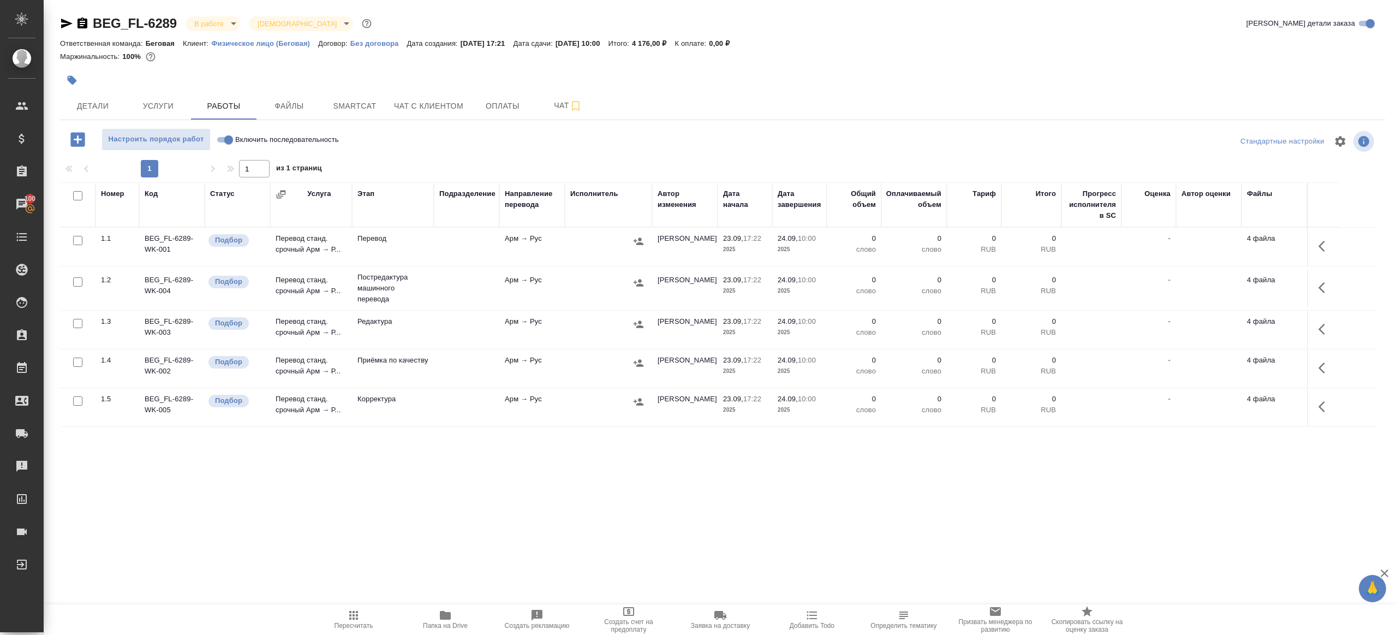
click at [224, 140] on input "Включить последовательность" at bounding box center [228, 139] width 39 height 13
checkbox input "true"
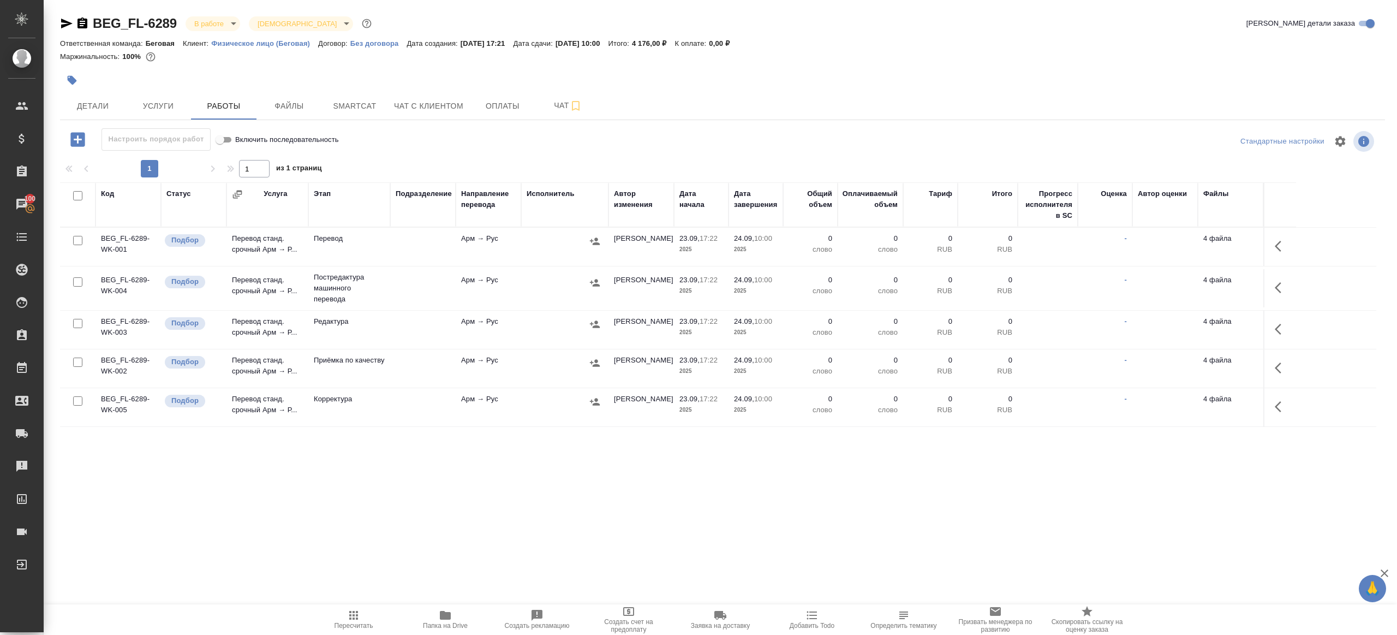
click at [75, 193] on input "checkbox" at bounding box center [77, 195] width 9 height 9
checkbox input "true"
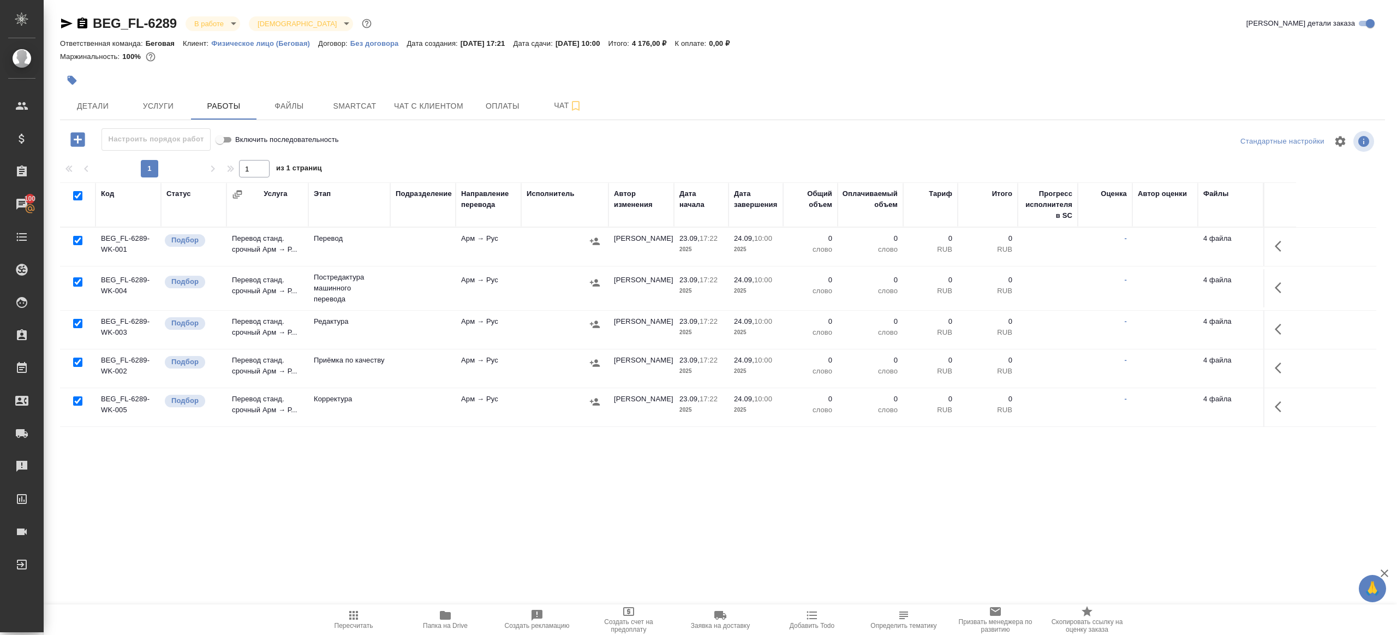
checkbox input "true"
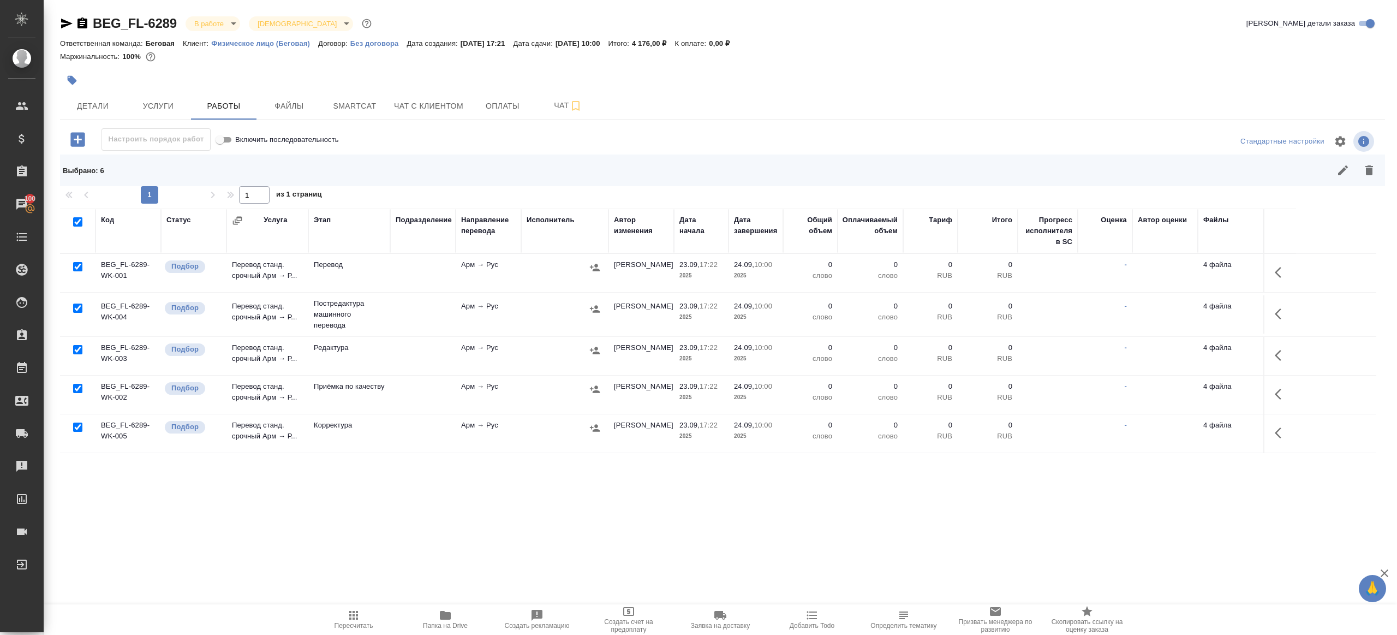
click at [77, 266] on input "checkbox" at bounding box center [77, 266] width 9 height 9
checkbox input "false"
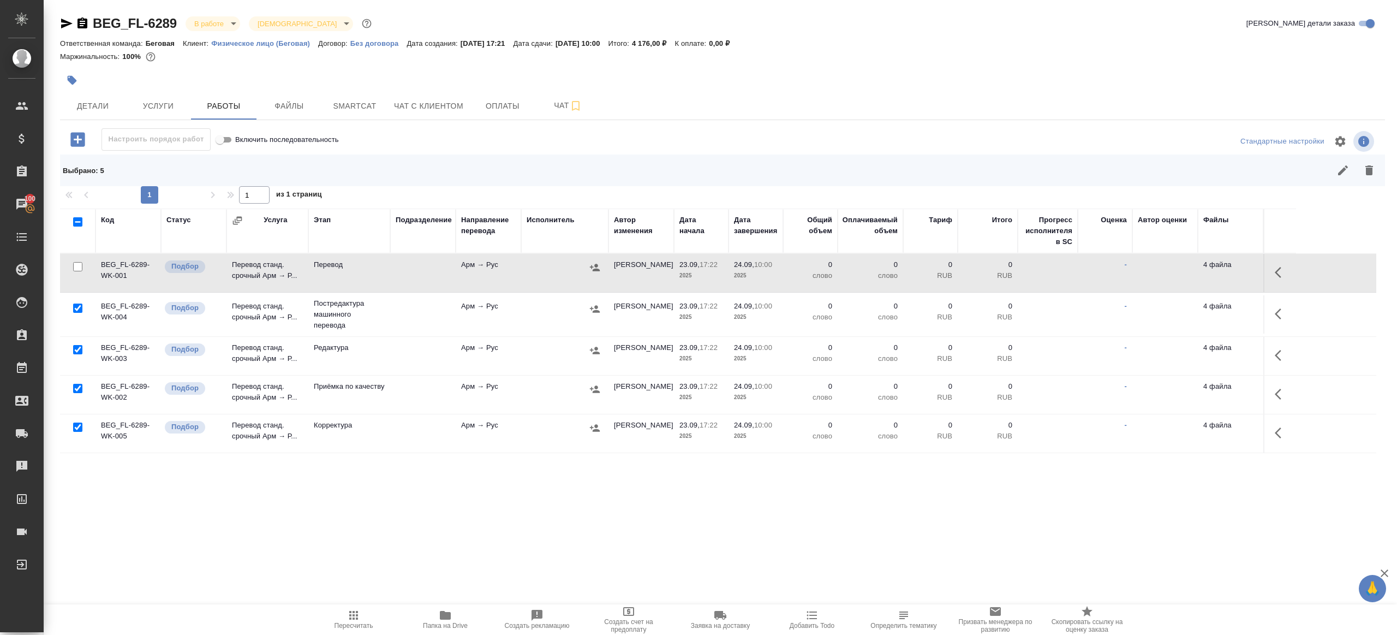
scroll to position [41, 0]
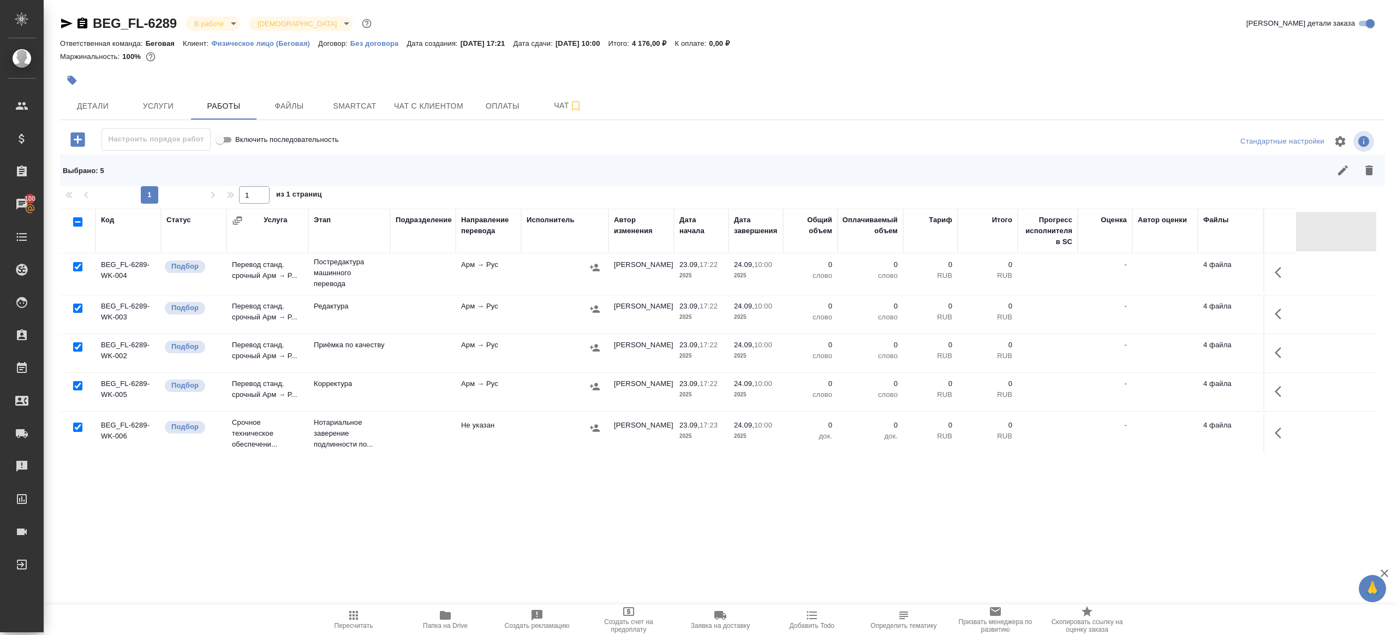
click at [74, 345] on input "checkbox" at bounding box center [77, 346] width 9 height 9
checkbox input "false"
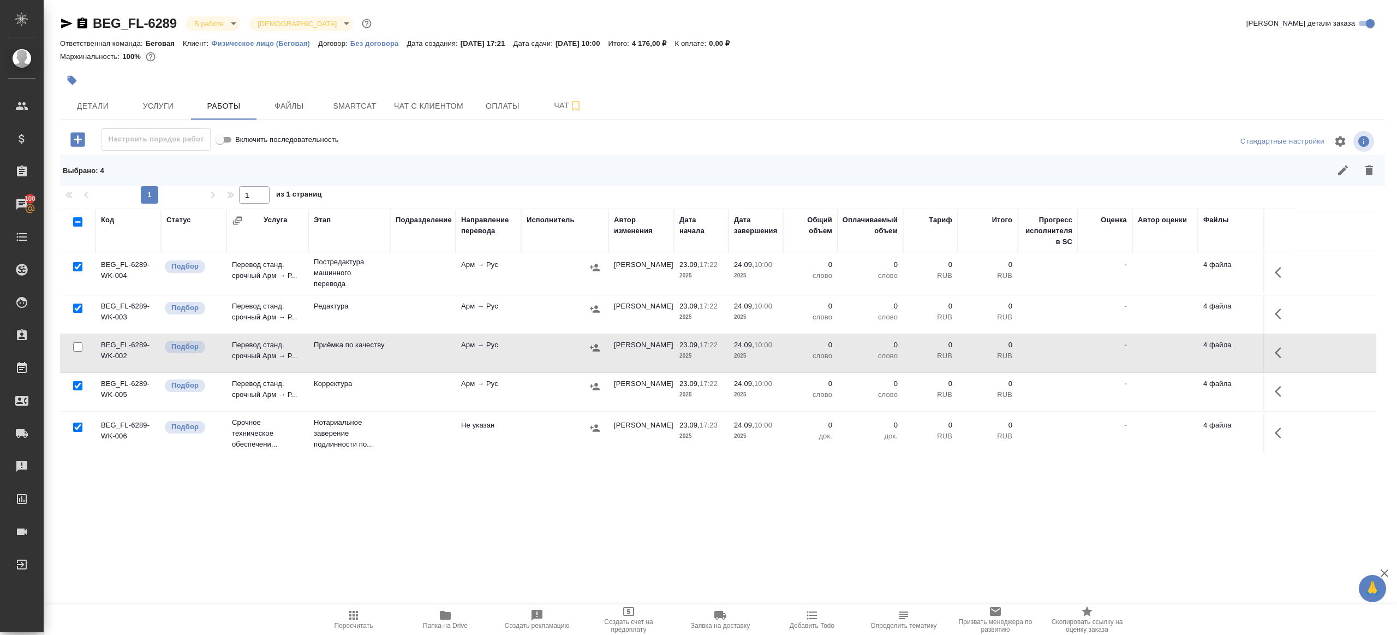
click at [75, 429] on input "checkbox" at bounding box center [77, 426] width 9 height 9
checkbox input "false"
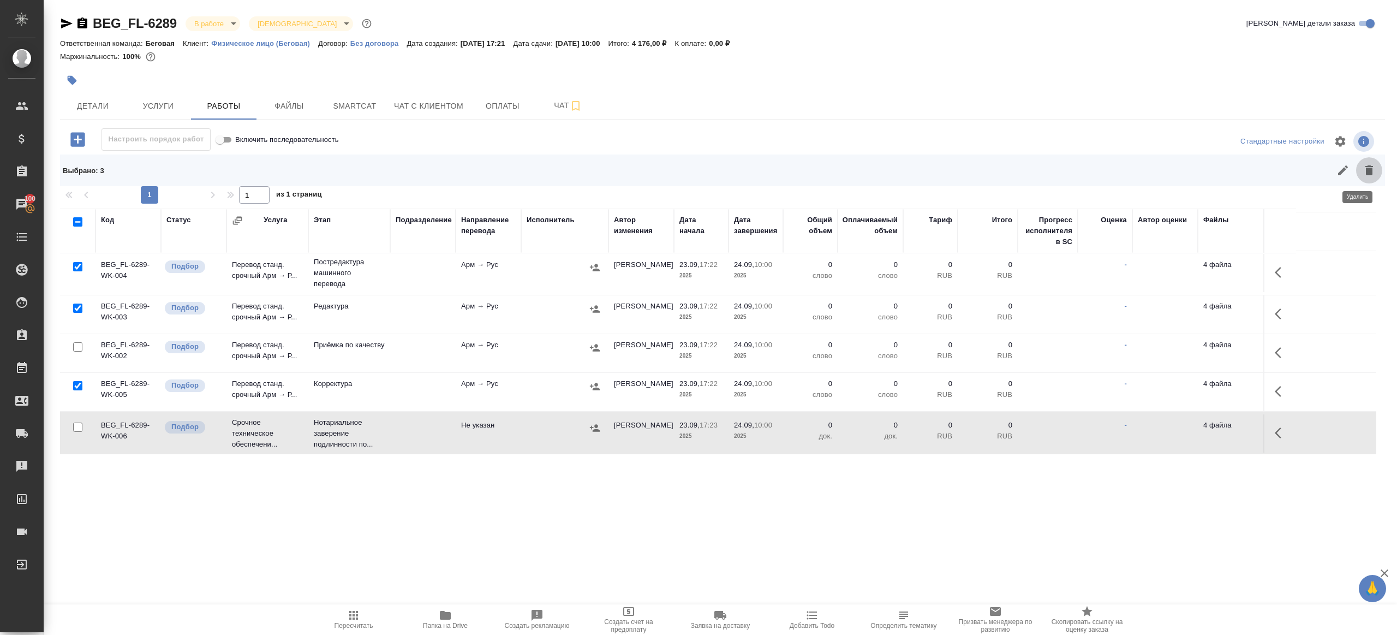
click at [1364, 163] on button "button" at bounding box center [1369, 170] width 26 height 26
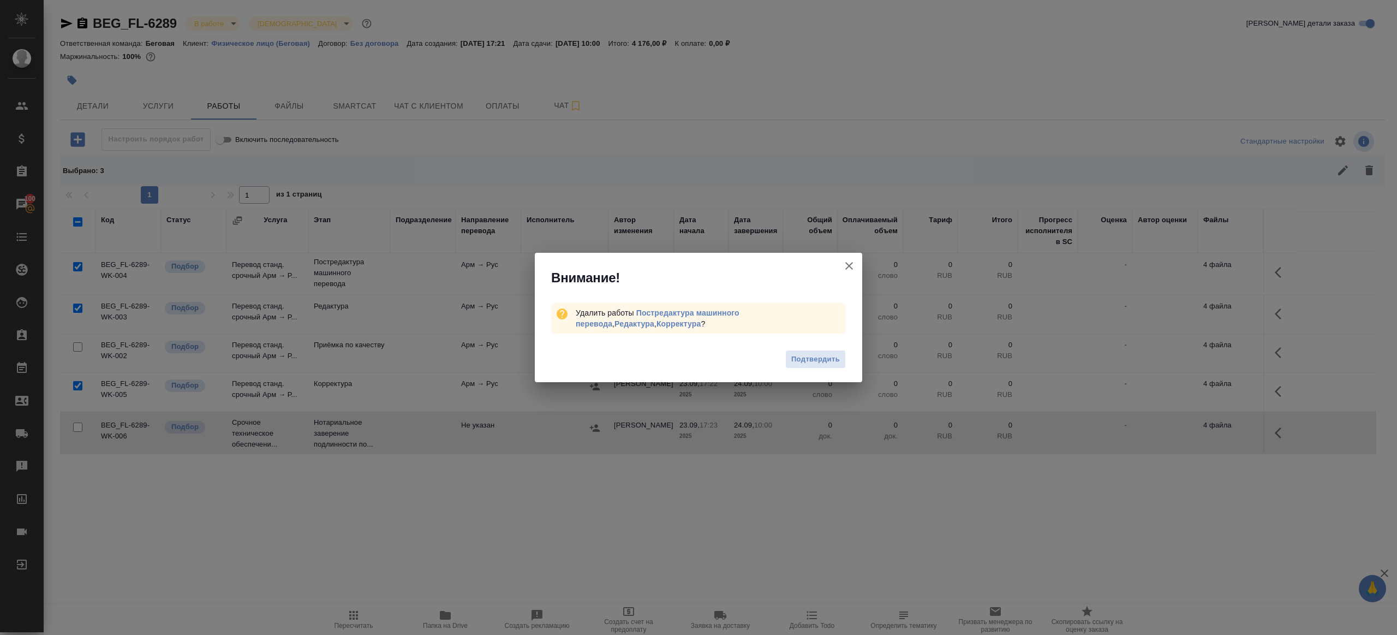
click at [813, 346] on div "Подтвердить" at bounding box center [698, 361] width 327 height 44
click at [814, 354] on span "Подтвердить" at bounding box center [815, 359] width 49 height 13
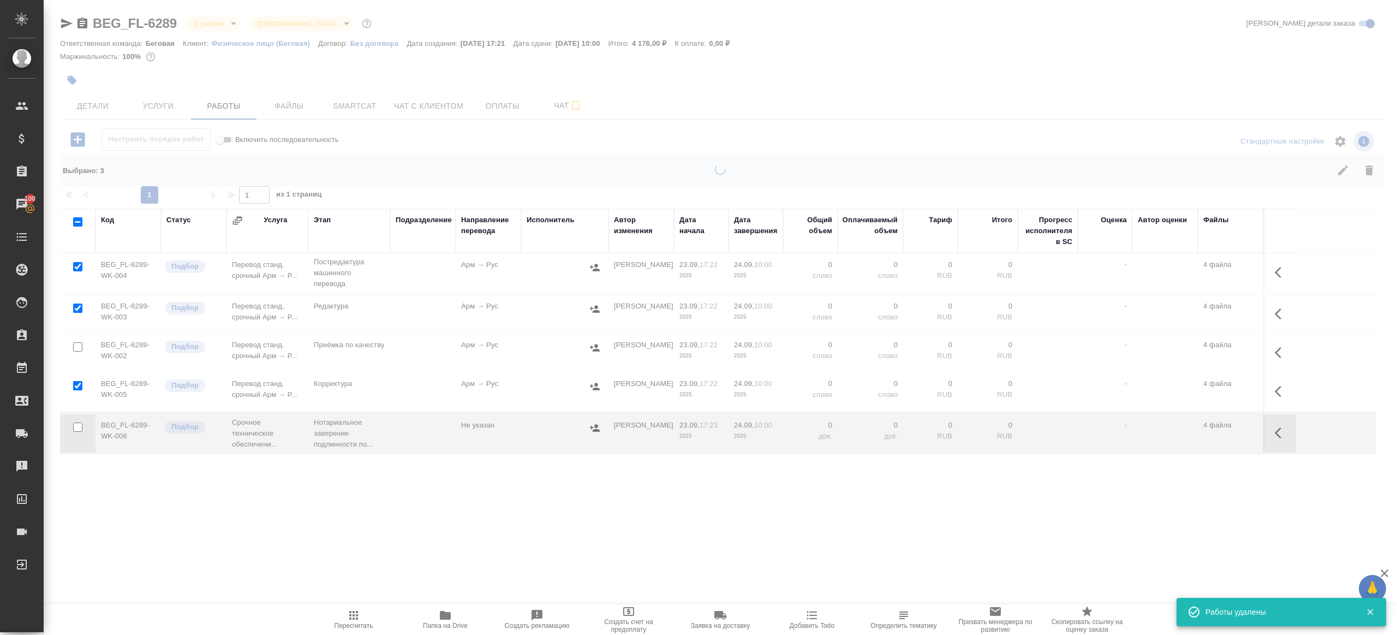
scroll to position [0, 0]
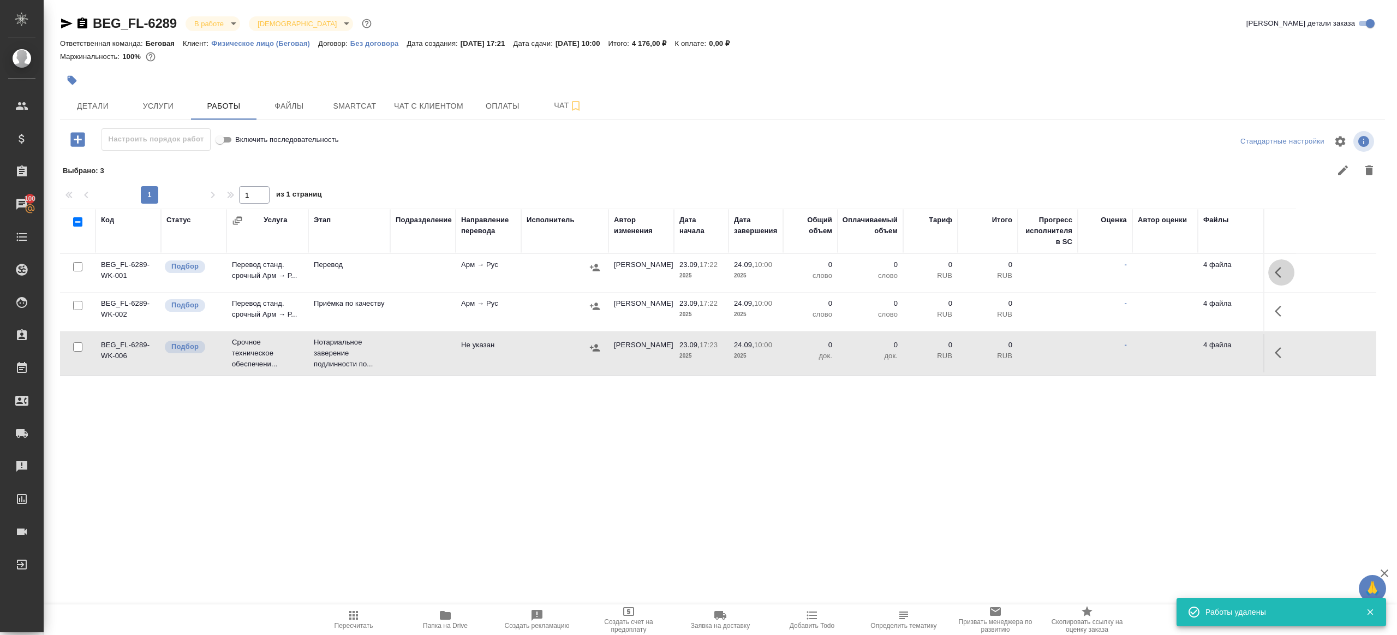
click at [1282, 276] on icon "button" at bounding box center [1281, 272] width 13 height 13
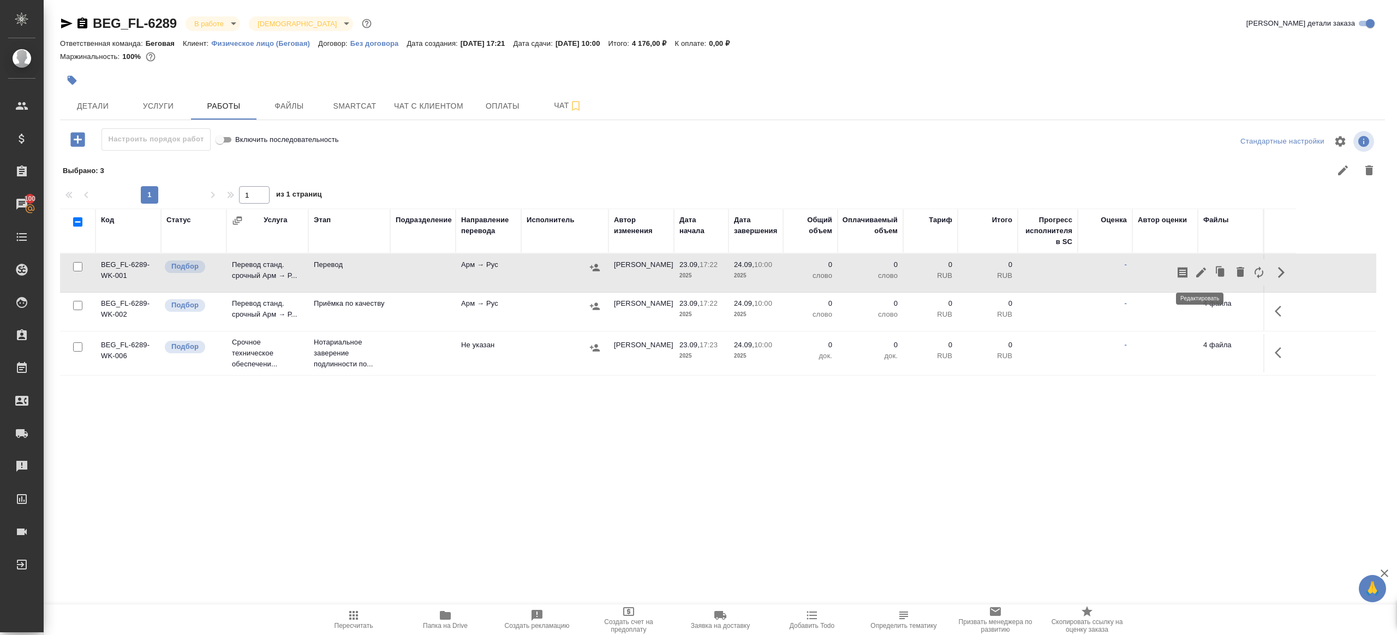
click at [1200, 276] on icon "button" at bounding box center [1200, 272] width 13 height 13
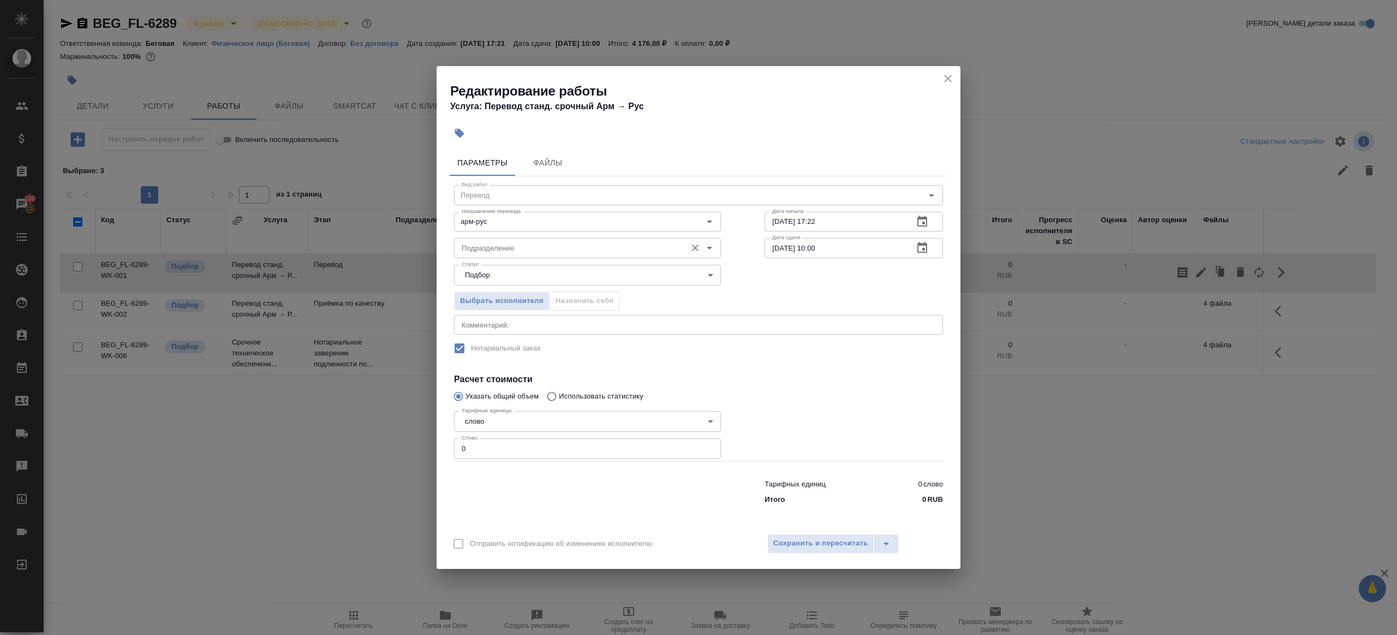
click at [501, 249] on input "Подразделение" at bounding box center [569, 247] width 224 height 13
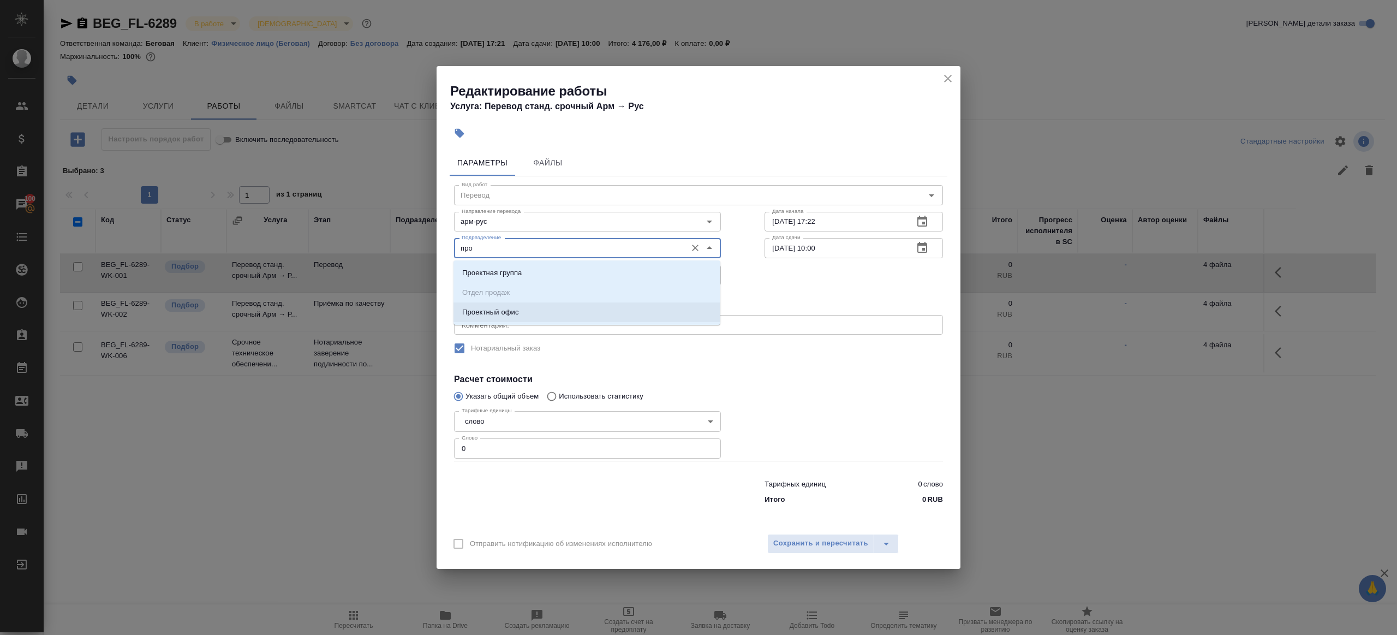
click at [520, 322] on ul "Проектная группа Отдел продаж Проектный офис" at bounding box center [586, 301] width 267 height 59
click at [520, 320] on li "Проектный офис" at bounding box center [586, 312] width 267 height 20
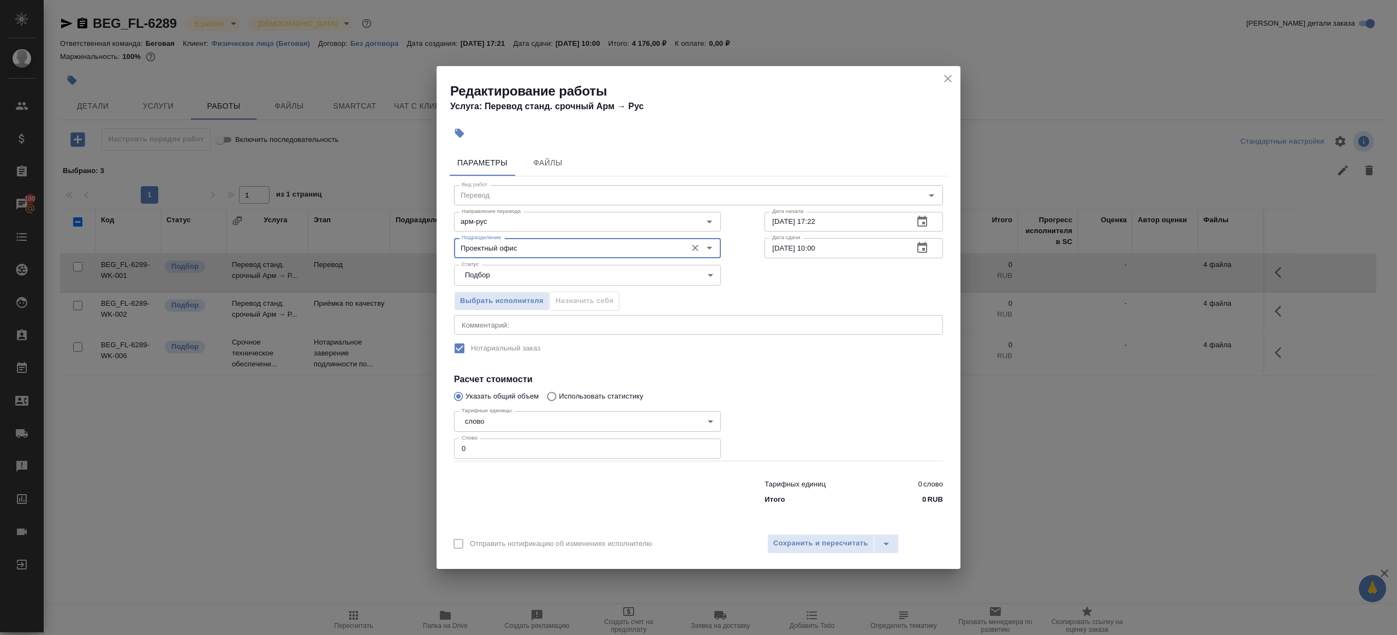
type input "Проектный офис"
click at [498, 448] on input "0" at bounding box center [587, 448] width 267 height 20
type input "200"
click at [817, 247] on input "24.09.2025 10:00" at bounding box center [834, 248] width 140 height 20
type input "24.09.2025 09:00"
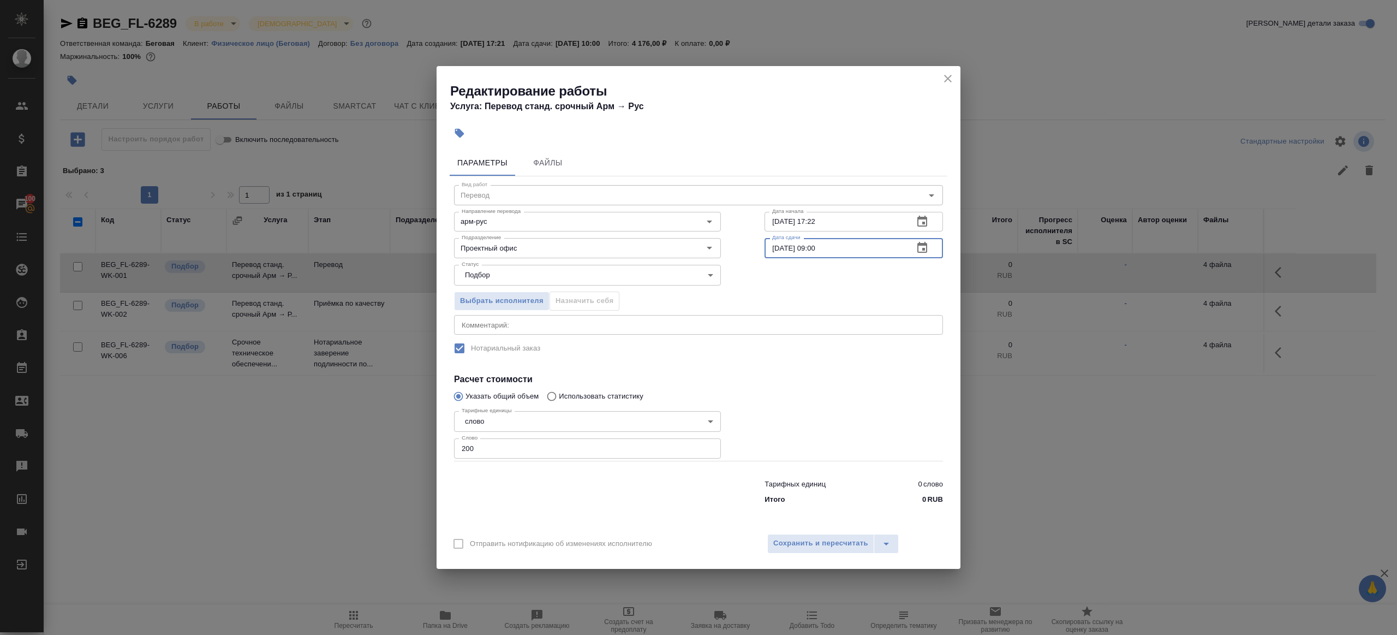
click at [812, 387] on div at bounding box center [854, 434] width 222 height 98
click at [812, 546] on span "Сохранить и пересчитать" at bounding box center [820, 543] width 95 height 13
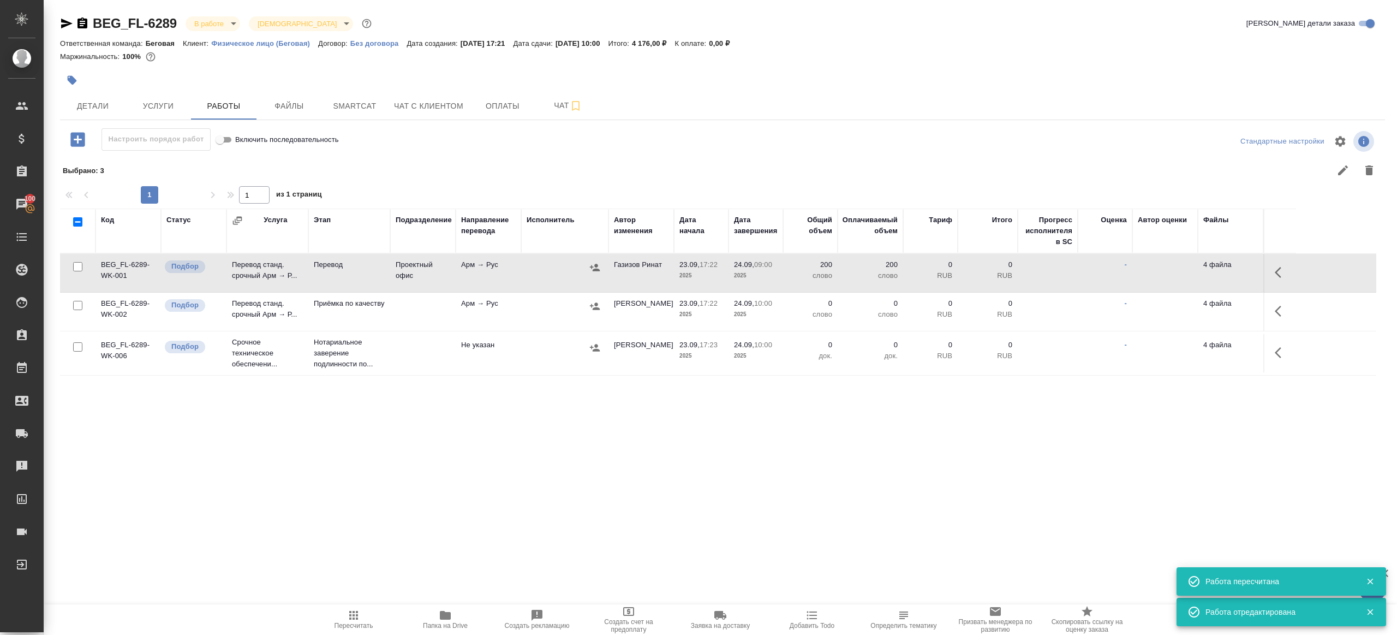
click at [1281, 306] on icon "button" at bounding box center [1281, 310] width 13 height 13
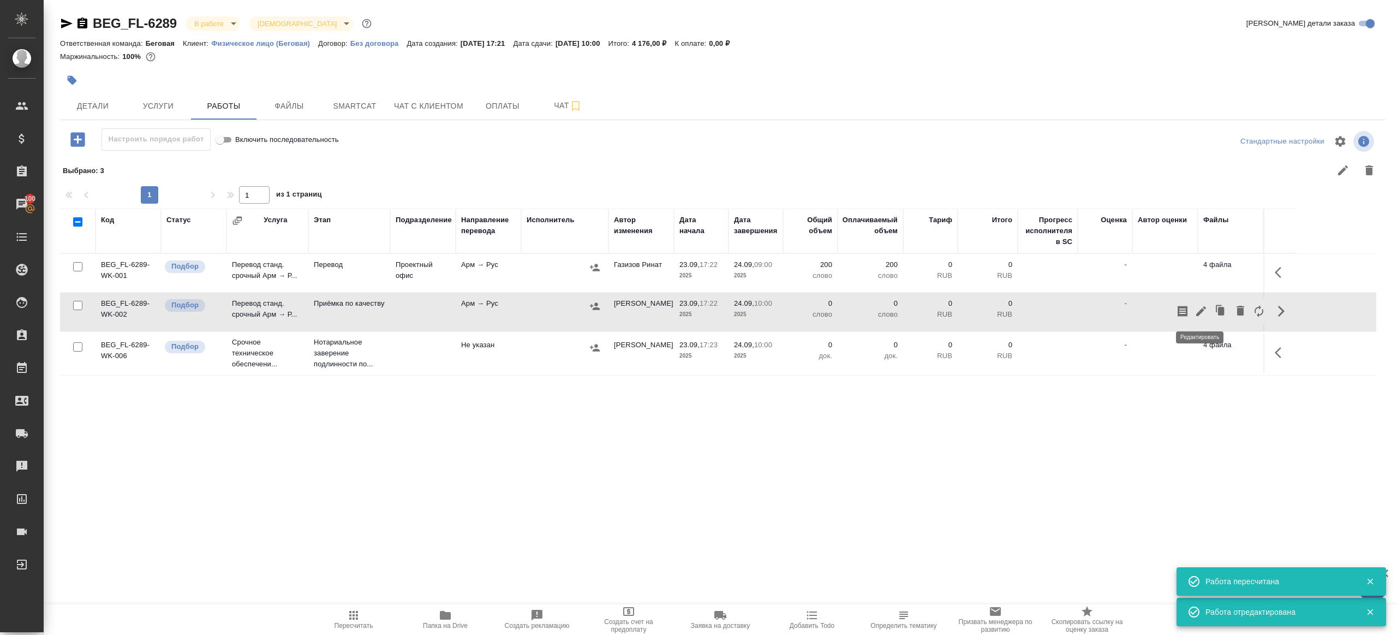
click at [1197, 306] on icon "button" at bounding box center [1200, 310] width 13 height 13
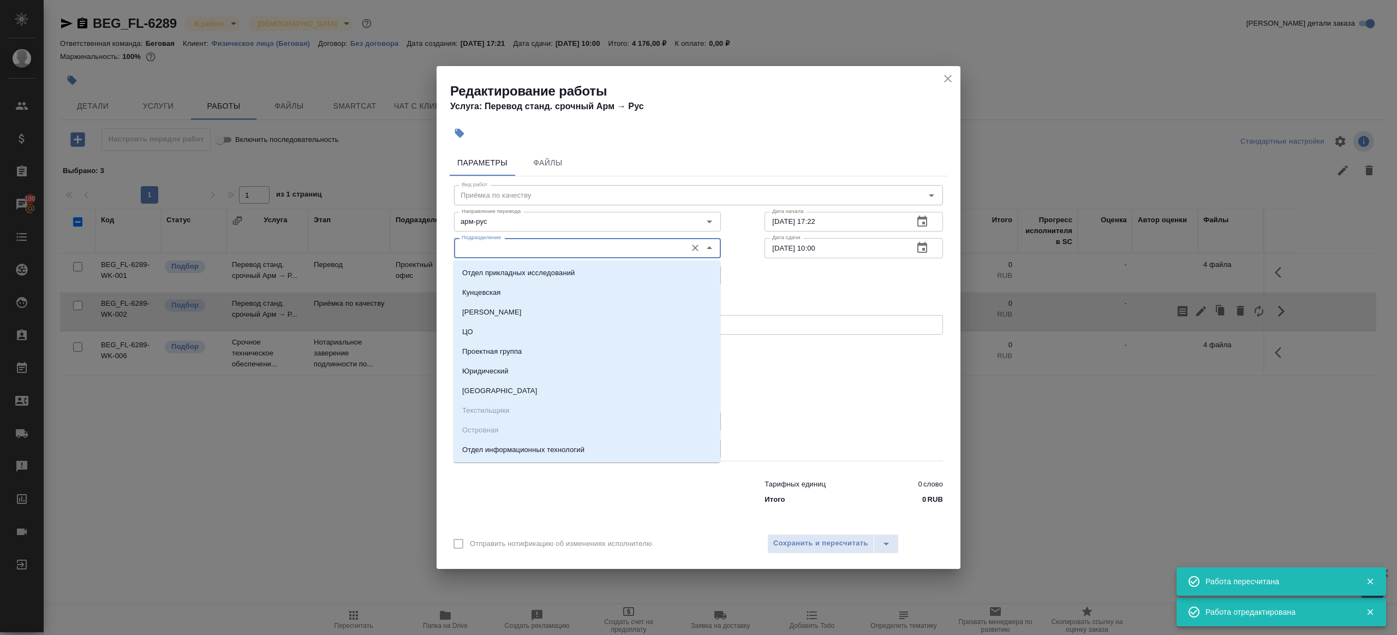
click at [529, 249] on input "Подразделение" at bounding box center [569, 247] width 224 height 13
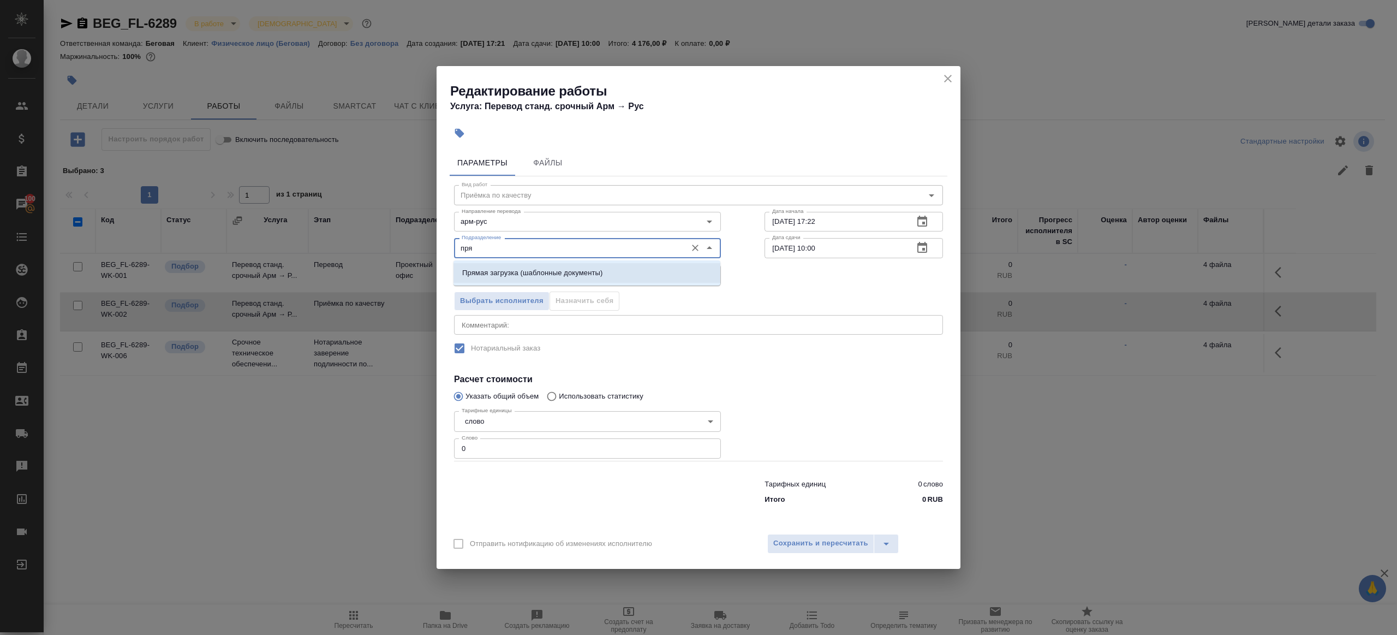
click at [570, 280] on li "Прямая загрузка (шаблонные документы)" at bounding box center [586, 273] width 267 height 20
type input "Прямая загрузка (шаблонные документы)"
click at [826, 221] on input "23.09.2025 17:22" at bounding box center [834, 222] width 140 height 20
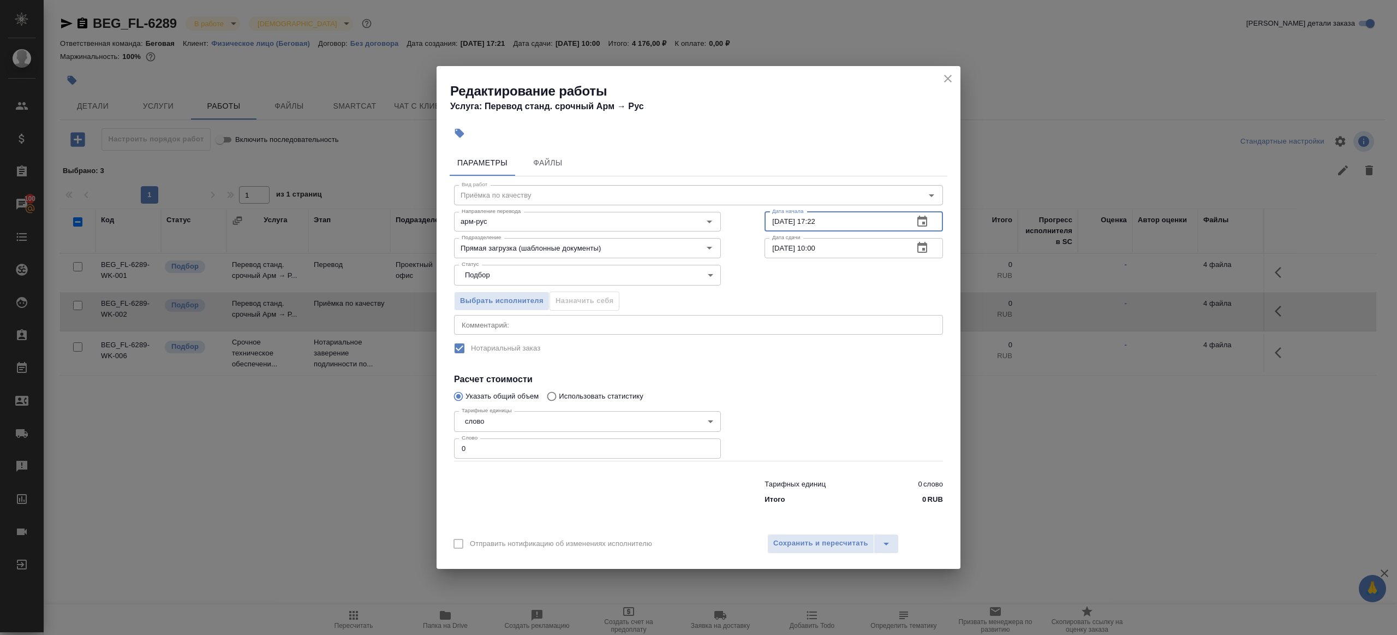
paste input "4.09.2025 09:00"
type input "24.09.2025 09:00"
click at [523, 453] on input "0" at bounding box center [587, 448] width 267 height 20
type input "1"
click at [846, 448] on div at bounding box center [854, 434] width 222 height 98
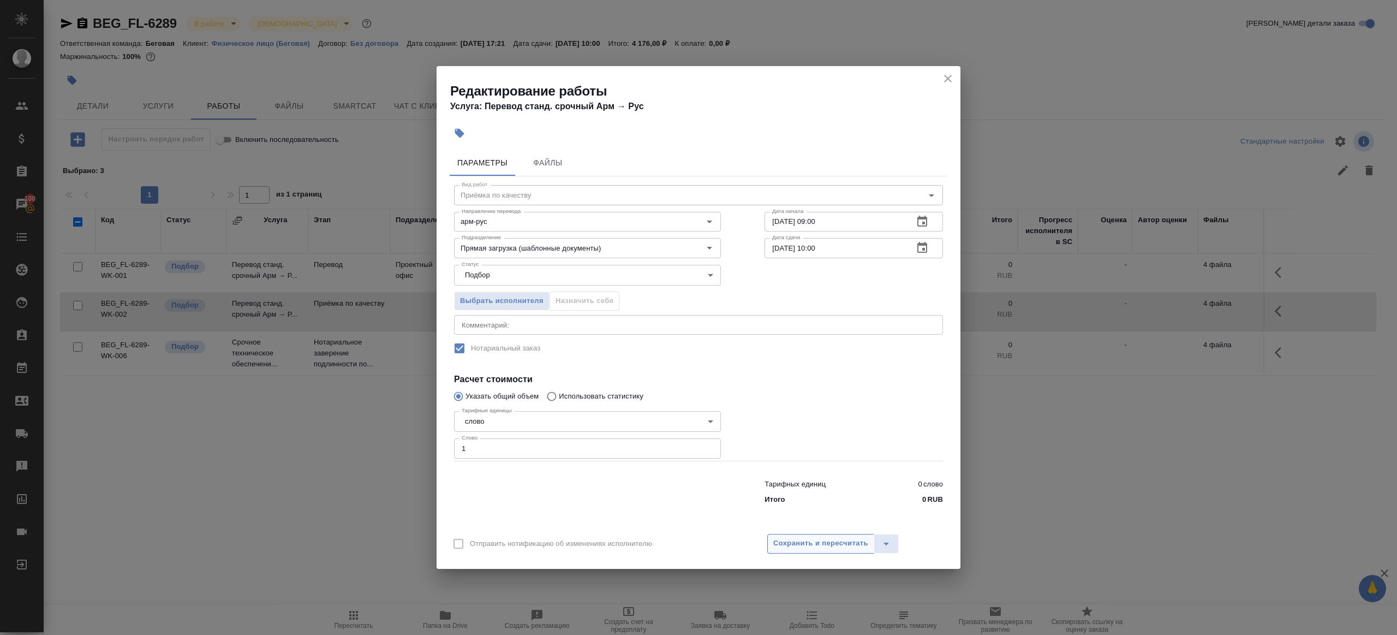
click at [846, 545] on span "Сохранить и пересчитать" at bounding box center [820, 543] width 95 height 13
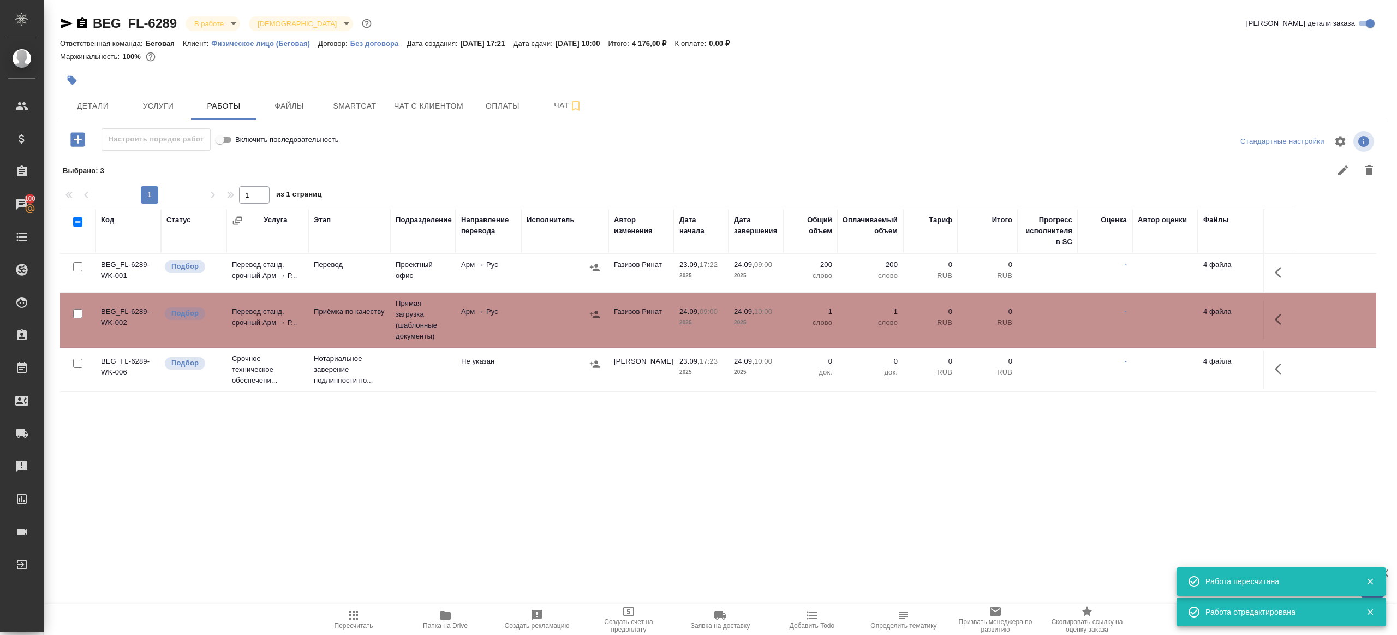
click at [592, 264] on icon "button" at bounding box center [594, 267] width 11 height 11
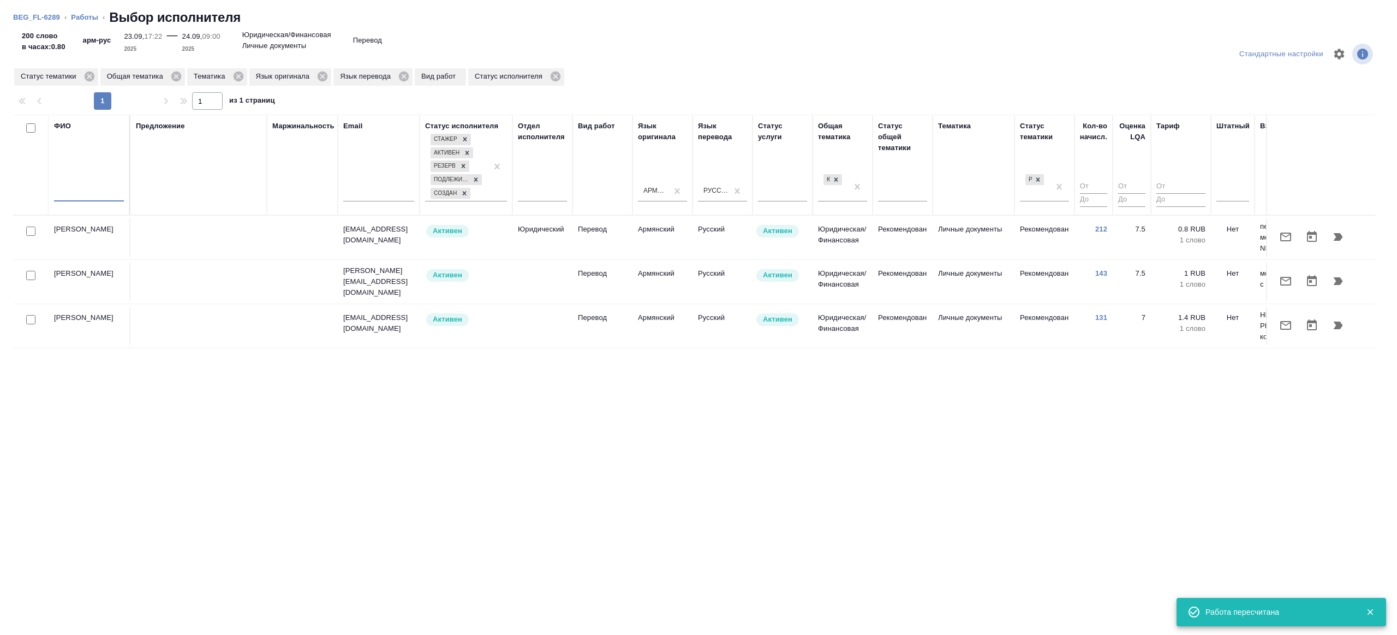
click at [96, 193] on input "text" at bounding box center [89, 195] width 70 height 14
click at [203, 236] on td at bounding box center [198, 237] width 136 height 38
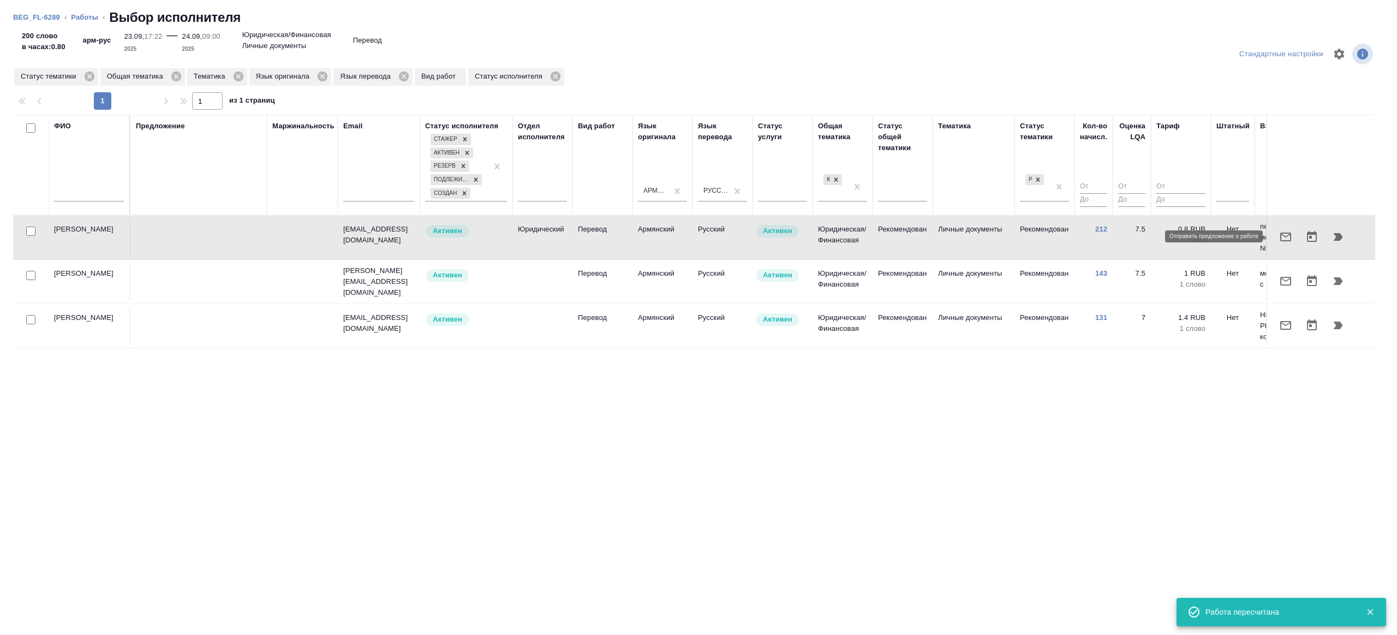
click at [1291, 228] on button "button" at bounding box center [1285, 237] width 26 height 26
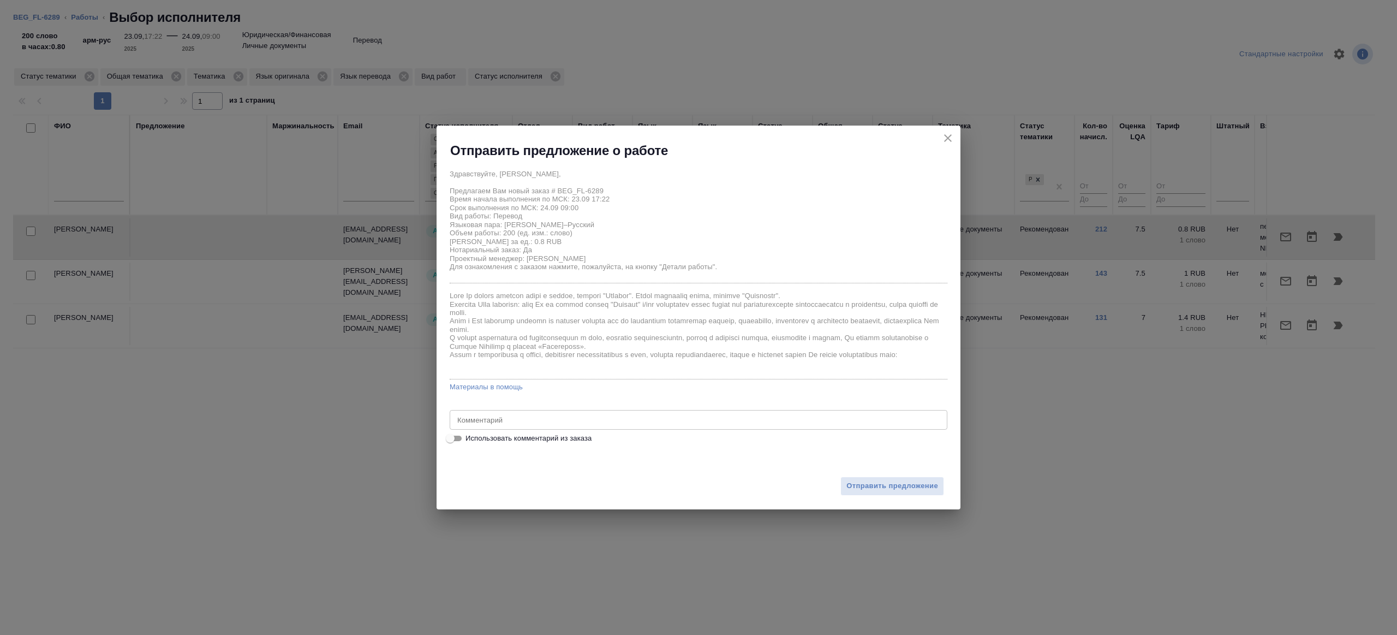
click at [551, 411] on div "x Комментарий" at bounding box center [699, 420] width 498 height 20
click at [460, 436] on input "Использовать комментарий из заказа" at bounding box center [449, 438] width 39 height 13
checkbox input "true"
type textarea "2 сора арм-рус"
click at [457, 440] on input "Использовать комментарий из заказа" at bounding box center [458, 438] width 39 height 13
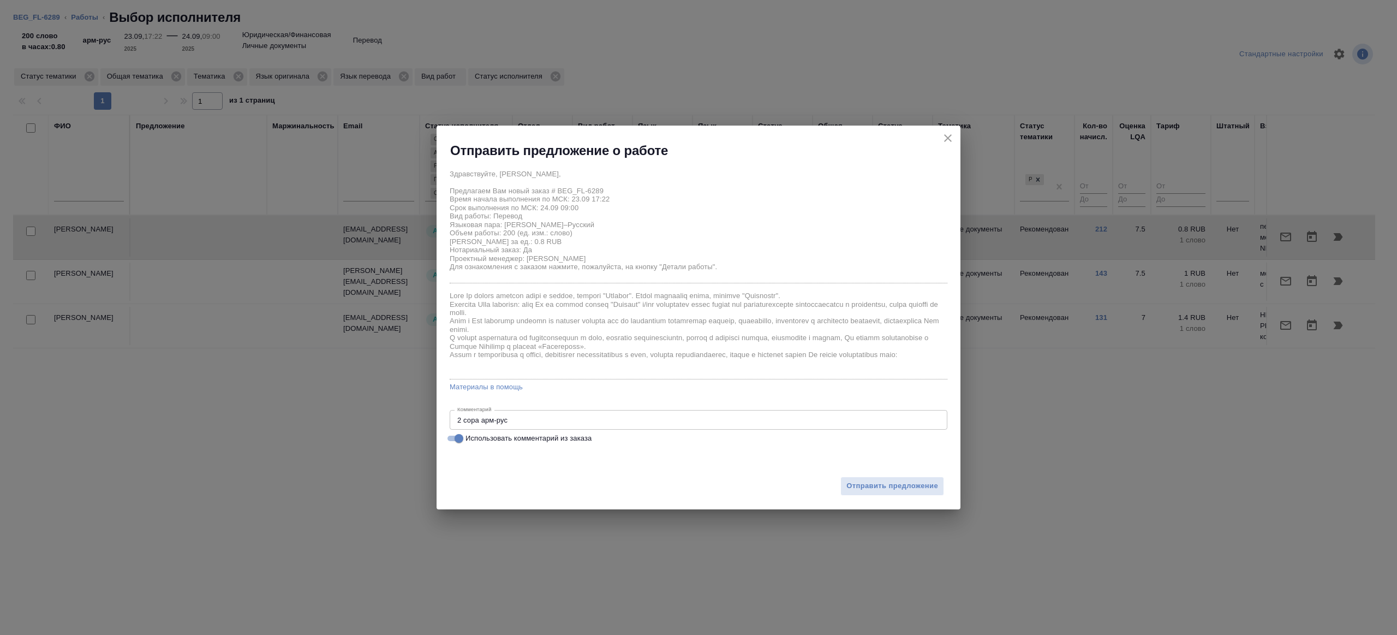
checkbox input "false"
click at [513, 424] on div "x Комментарий" at bounding box center [699, 420] width 498 height 20
type textarea "на перевод с листа под нот"
click at [875, 484] on span "Отправить предложение" at bounding box center [892, 486] width 92 height 13
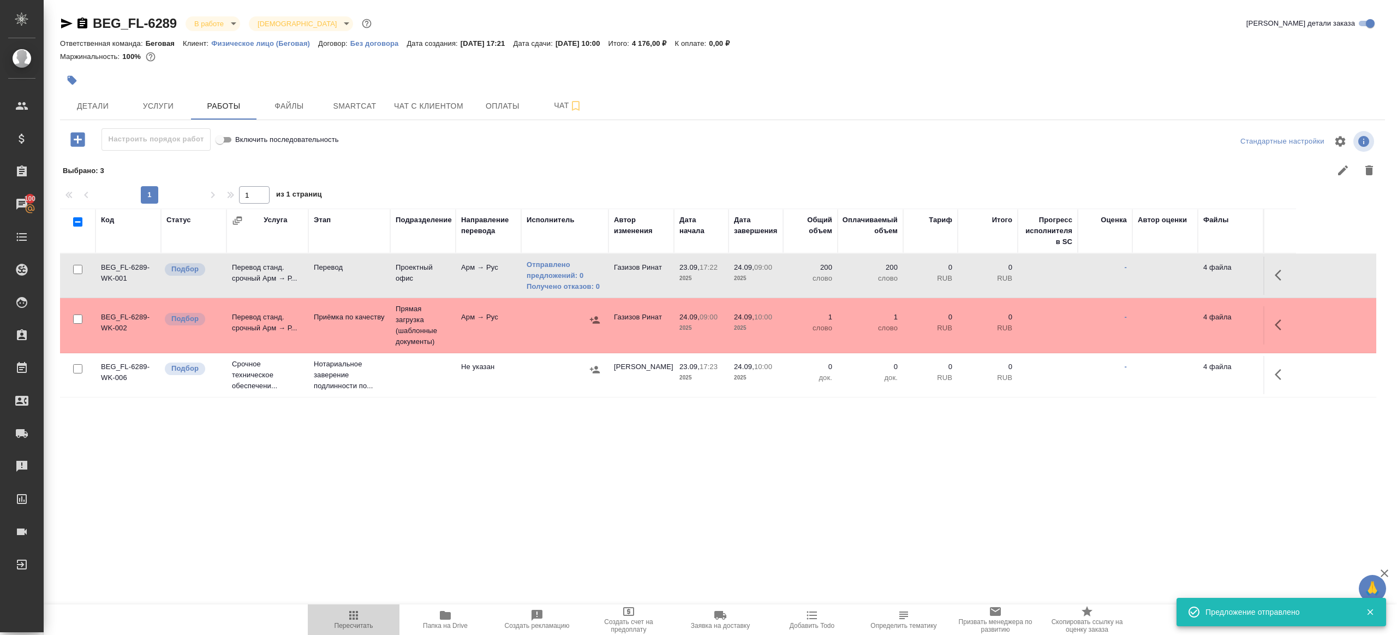
click at [356, 606] on button "Пересчитать" at bounding box center [354, 619] width 92 height 31
click at [414, 533] on div ".cls-1 fill:#fff; AWATERA Gazizov Rinat Клиенты Спецификации Заказы 100 Чаты To…" at bounding box center [698, 317] width 1397 height 635
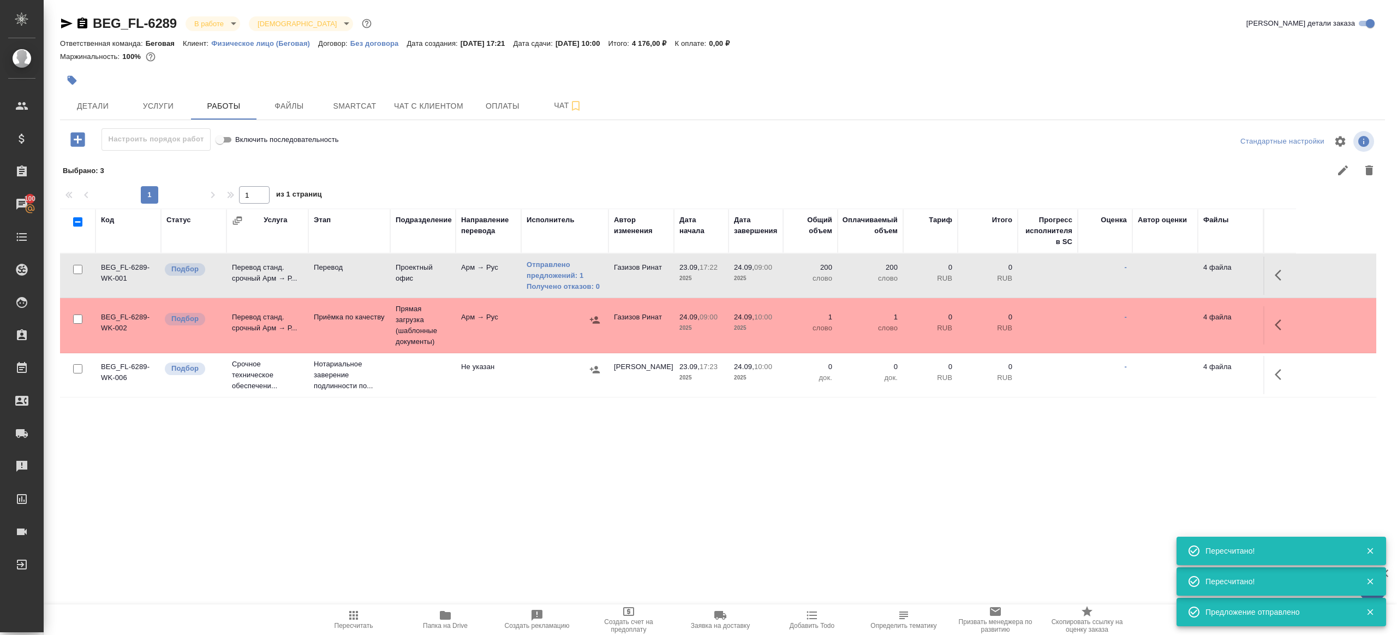
click at [355, 631] on button "Пересчитать" at bounding box center [354, 619] width 92 height 31
drag, startPoint x: 355, startPoint y: 631, endPoint x: 483, endPoint y: 551, distance: 151.2
click at [355, 631] on button "Пересчитать" at bounding box center [354, 619] width 92 height 31
click at [547, 536] on div ".cls-1 fill:#fff; AWATERA Gazizov Rinat Клиенты Спецификации Заказы 100 Чаты To…" at bounding box center [698, 317] width 1397 height 635
